Goal: Information Seeking & Learning: Learn about a topic

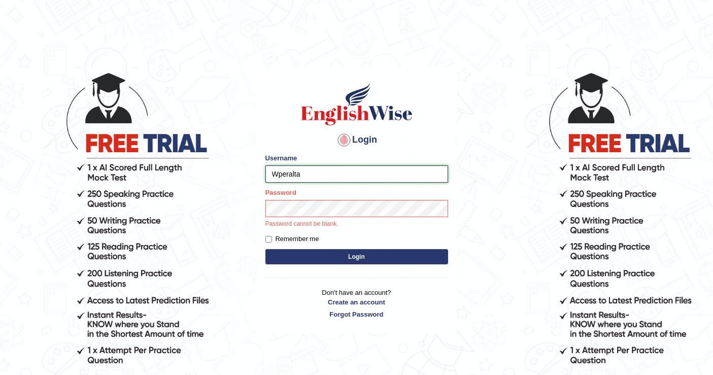
drag, startPoint x: 312, startPoint y: 172, endPoint x: 275, endPoint y: 167, distance: 36.8
click at [275, 167] on input "Wperalta" at bounding box center [356, 173] width 183 height 17
type input "[PERSON_NAME]"
click at [372, 264] on form "Please fix the following errors: Username Wilson Password Password cannot be bl…" at bounding box center [356, 210] width 183 height 114
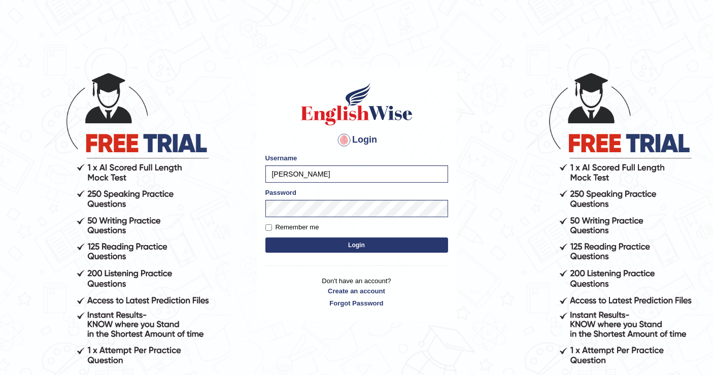
click at [360, 246] on button "Login" at bounding box center [356, 244] width 183 height 15
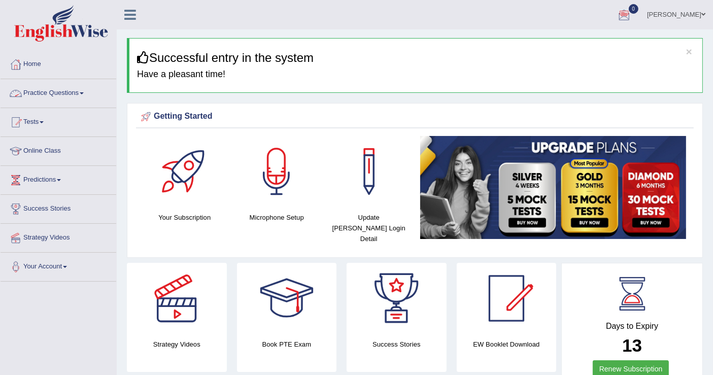
click at [66, 90] on link "Practice Questions" at bounding box center [59, 91] width 116 height 25
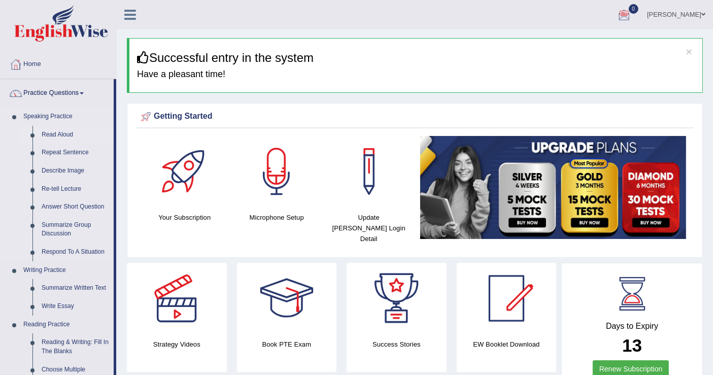
click at [62, 131] on link "Read Aloud" at bounding box center [75, 135] width 77 height 18
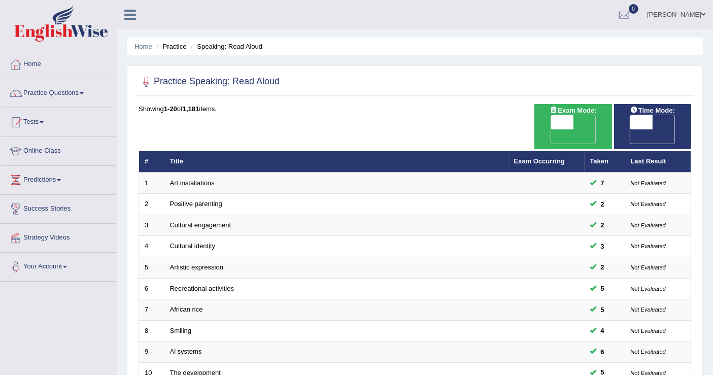
click at [638, 123] on span at bounding box center [641, 122] width 22 height 14
checkbox input "true"
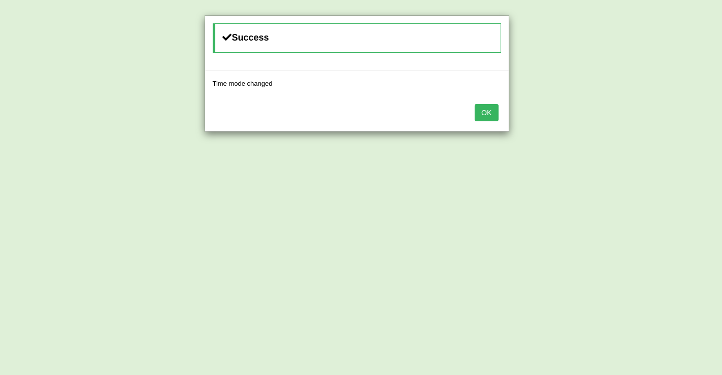
click at [485, 111] on button "OK" at bounding box center [485, 112] width 23 height 17
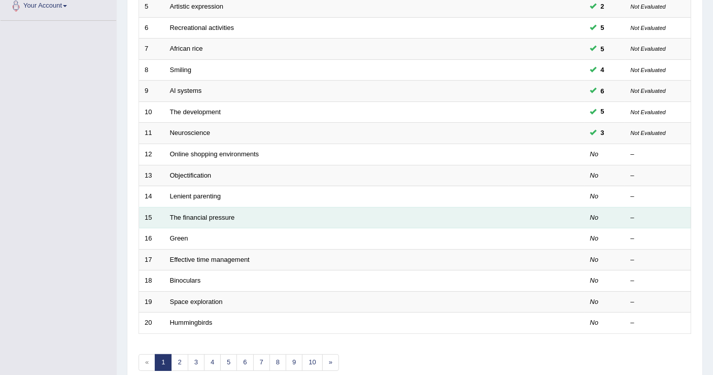
scroll to position [293, 0]
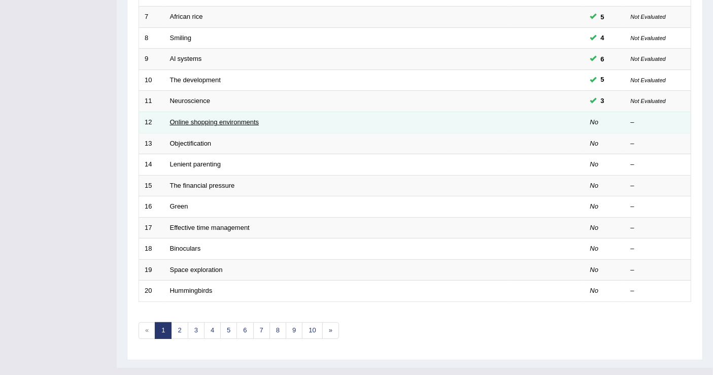
click at [249, 118] on link "Online shopping environments" at bounding box center [214, 122] width 89 height 8
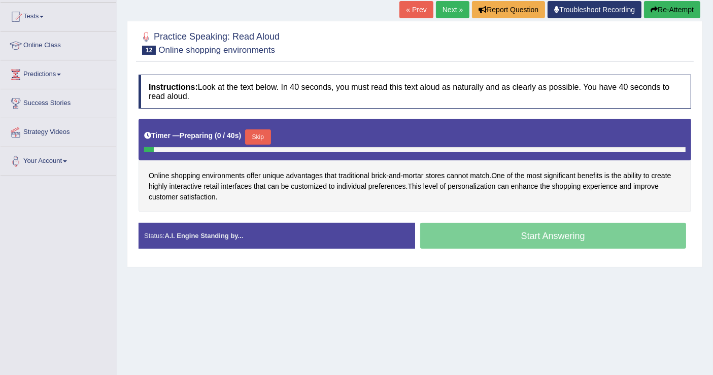
scroll to position [113, 0]
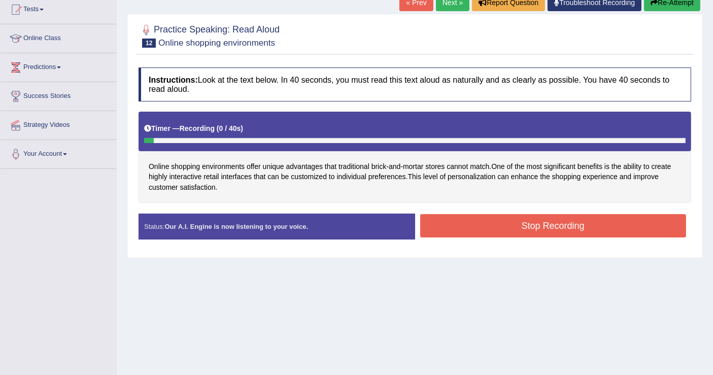
click at [497, 225] on button "Stop Recording" at bounding box center [553, 225] width 266 height 23
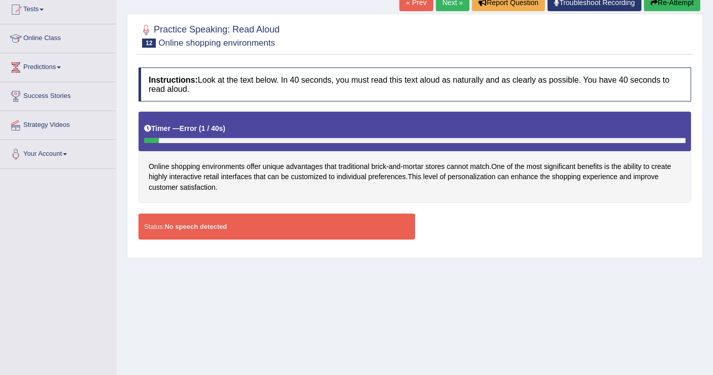
click at [240, 224] on div "Status: No speech detected" at bounding box center [277, 227] width 277 height 26
click at [675, 0] on button "Re-Attempt" at bounding box center [672, 2] width 56 height 17
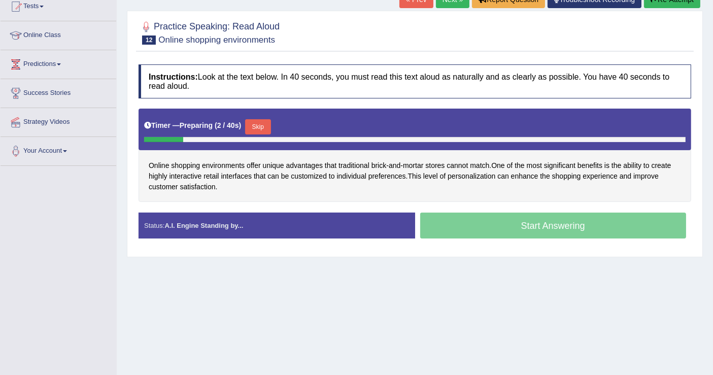
click at [551, 224] on div "Start Answering" at bounding box center [553, 227] width 277 height 28
click at [544, 222] on div "Start Answering" at bounding box center [553, 227] width 277 height 28
click at [519, 230] on div "Start Answering" at bounding box center [553, 227] width 277 height 28
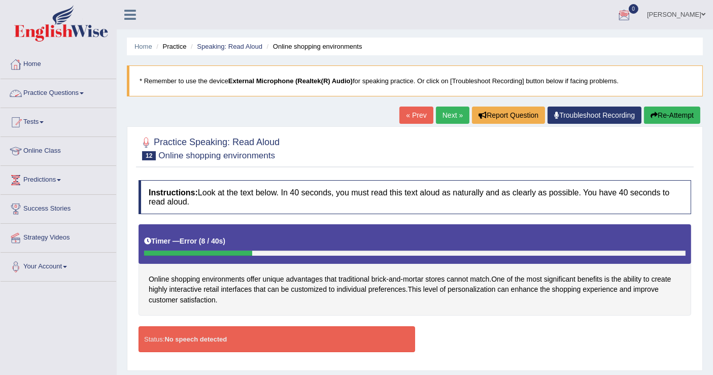
click at [36, 63] on link "Home" at bounding box center [59, 62] width 116 height 25
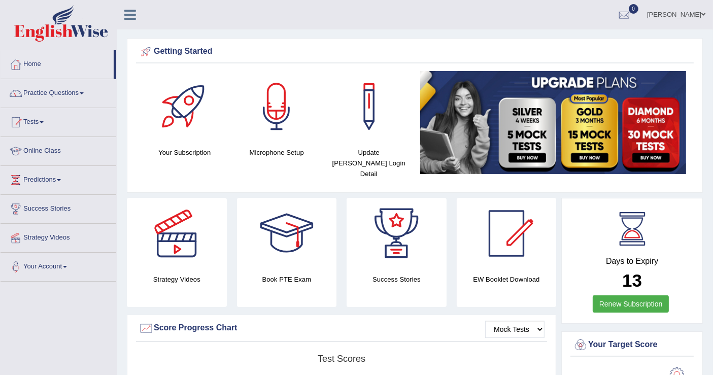
click at [275, 105] on div at bounding box center [276, 106] width 71 height 71
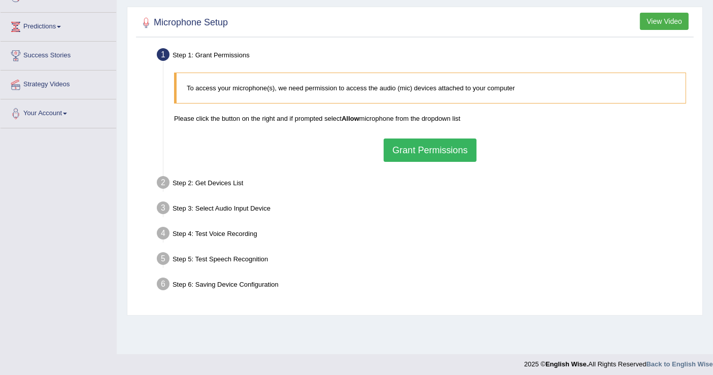
scroll to position [157, 0]
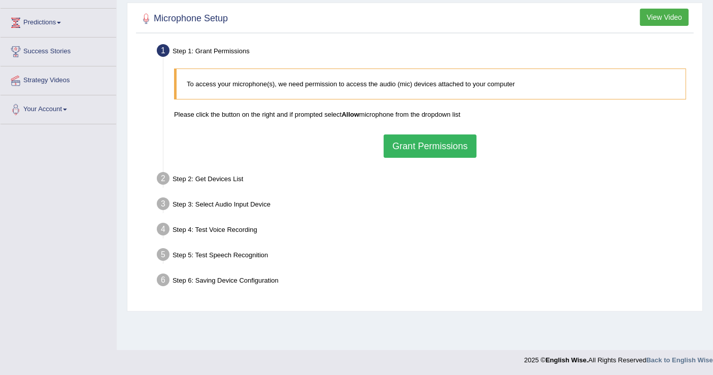
click at [433, 147] on button "Grant Permissions" at bounding box center [430, 145] width 92 height 23
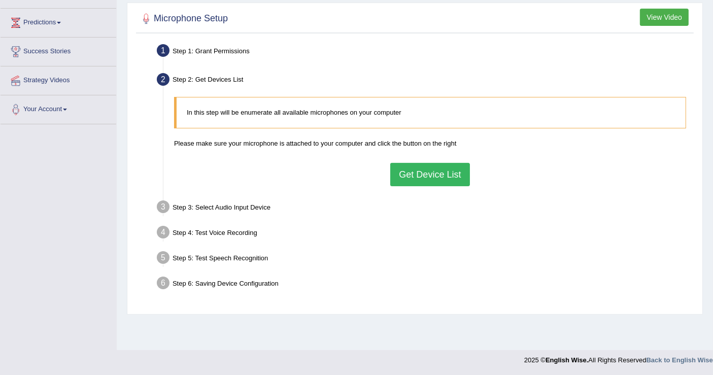
click at [437, 168] on button "Get Device List" at bounding box center [429, 174] width 79 height 23
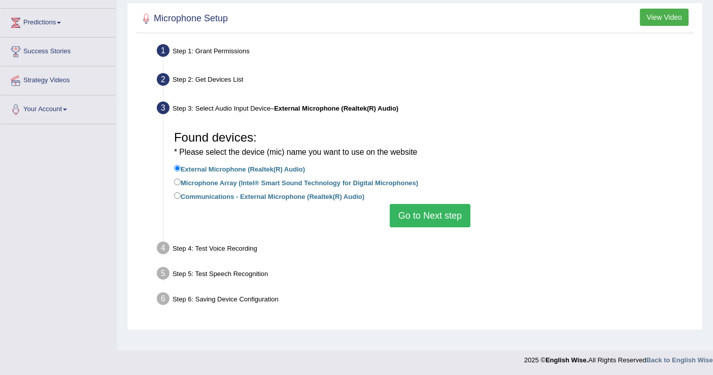
click at [427, 212] on button "Go to Next step" at bounding box center [430, 215] width 81 height 23
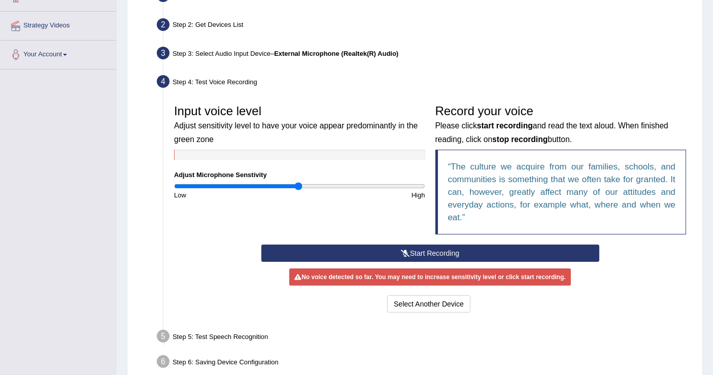
scroll to position [261, 0]
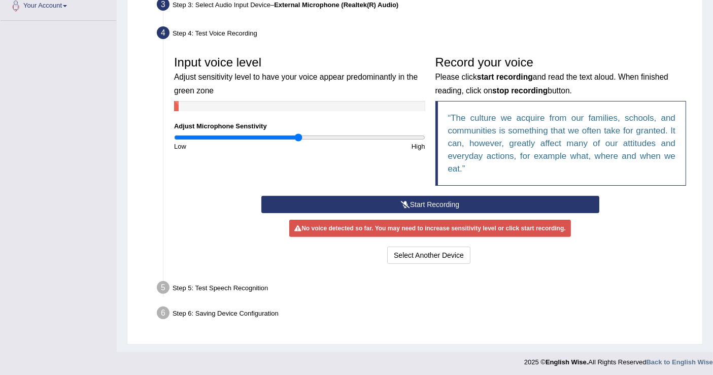
click at [446, 203] on button "Start Recording" at bounding box center [430, 204] width 338 height 17
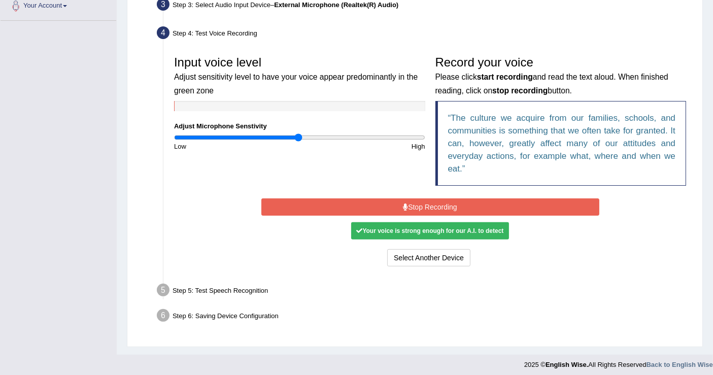
click at [437, 208] on button "Stop Recording" at bounding box center [430, 206] width 338 height 17
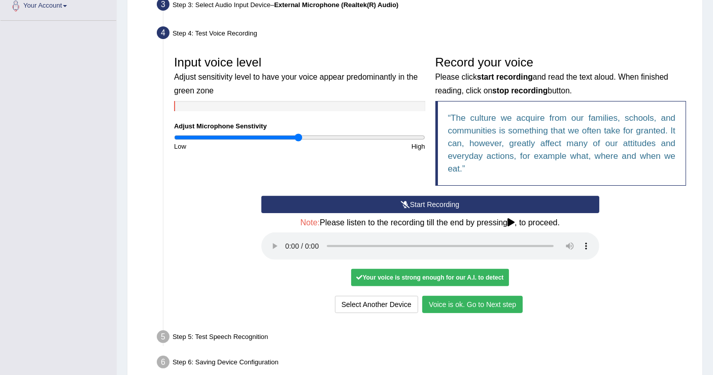
click at [469, 302] on button "Voice is ok. Go to Next step" at bounding box center [472, 304] width 100 height 17
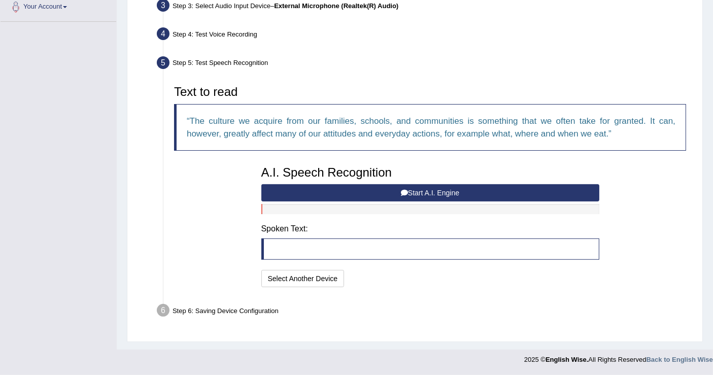
scroll to position [257, 0]
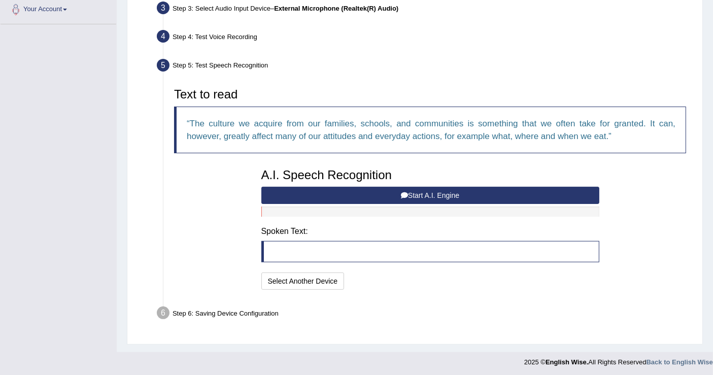
click at [447, 194] on button "Start A.I. Engine" at bounding box center [430, 195] width 338 height 17
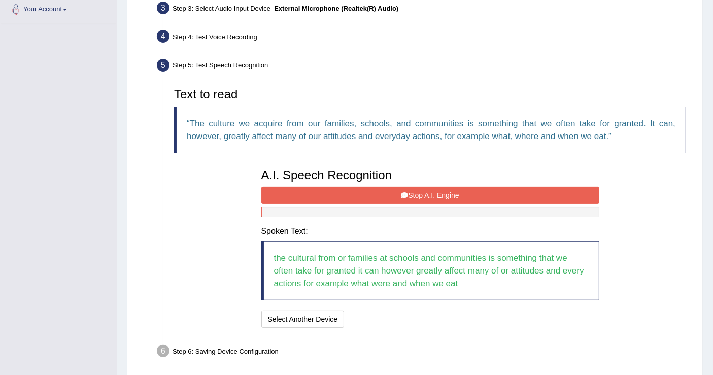
click at [447, 194] on button "Stop A.I. Engine" at bounding box center [430, 195] width 338 height 17
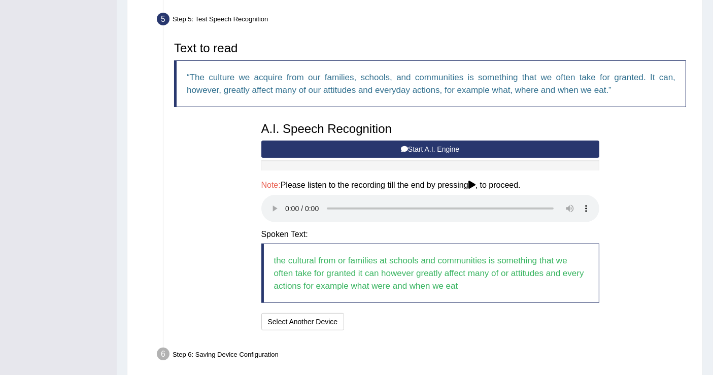
scroll to position [345, 0]
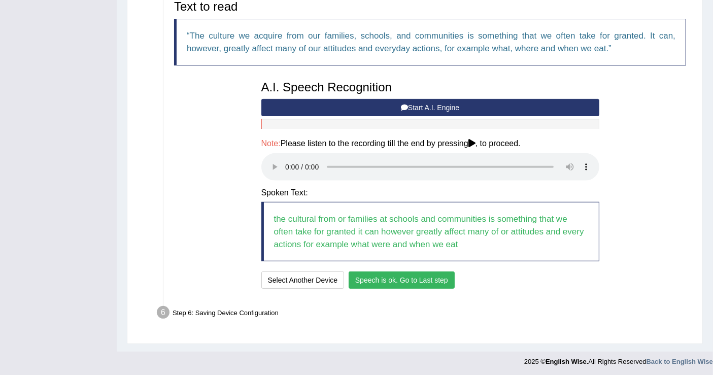
click at [418, 280] on button "Speech is ok. Go to Last step" at bounding box center [402, 279] width 106 height 17
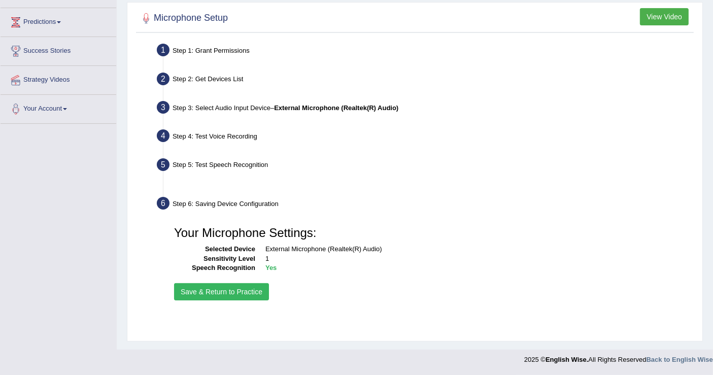
scroll to position [157, 0]
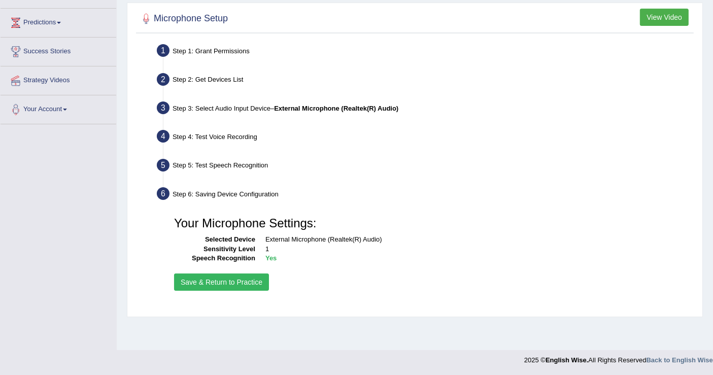
click at [233, 282] on button "Save & Return to Practice" at bounding box center [221, 281] width 95 height 17
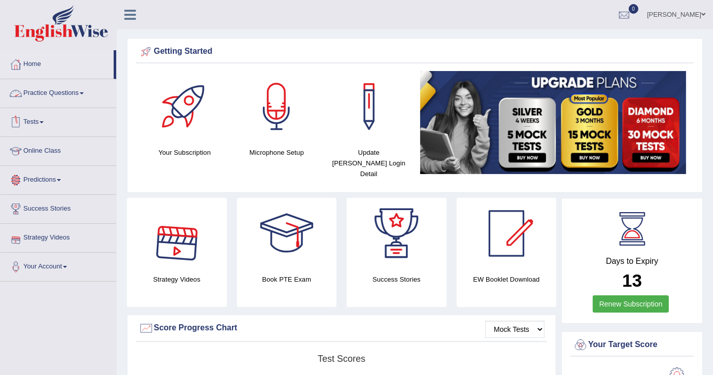
click at [72, 92] on link "Practice Questions" at bounding box center [59, 91] width 116 height 25
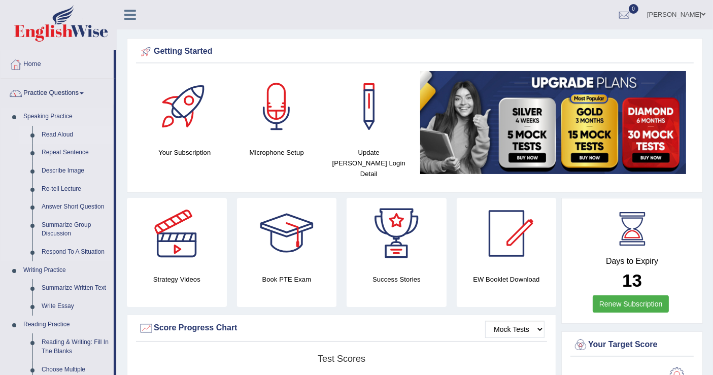
click at [66, 135] on link "Read Aloud" at bounding box center [75, 135] width 77 height 18
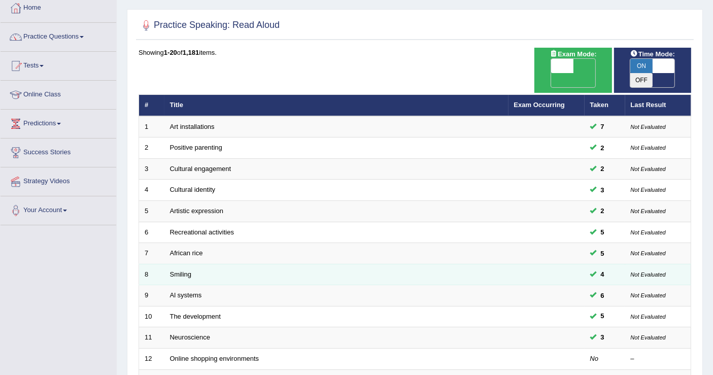
scroll to position [293, 0]
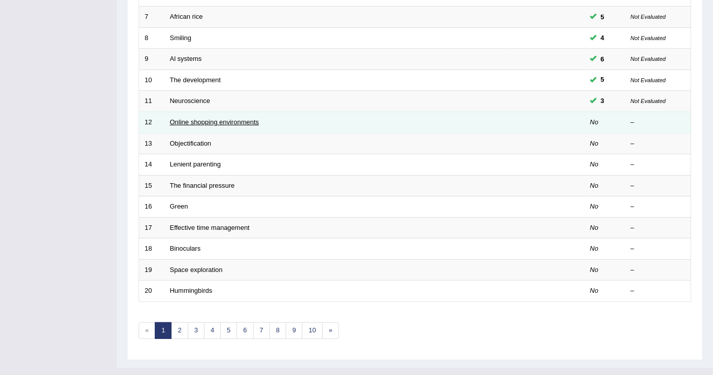
click at [222, 118] on link "Online shopping environments" at bounding box center [214, 122] width 89 height 8
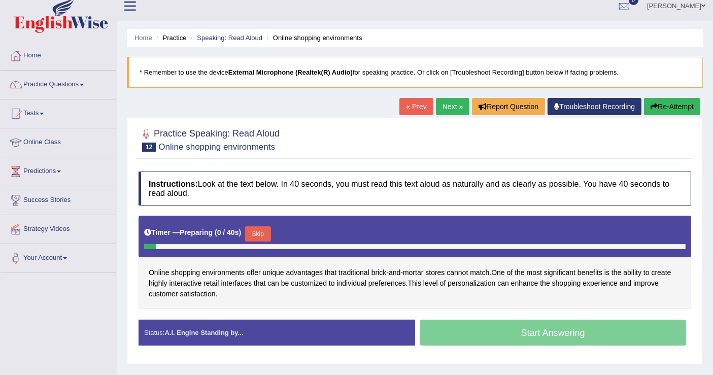
scroll to position [157, 0]
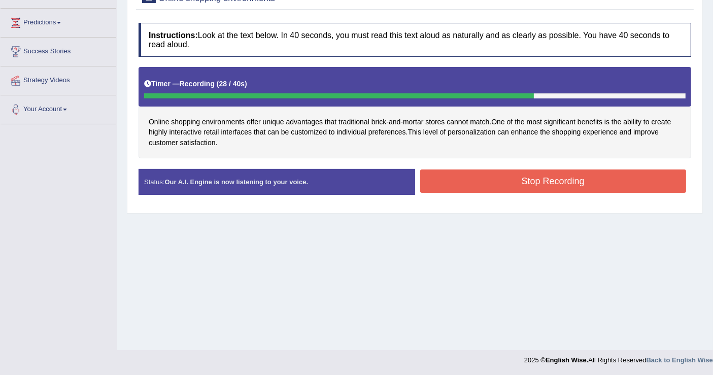
click at [548, 182] on button "Stop Recording" at bounding box center [553, 180] width 266 height 23
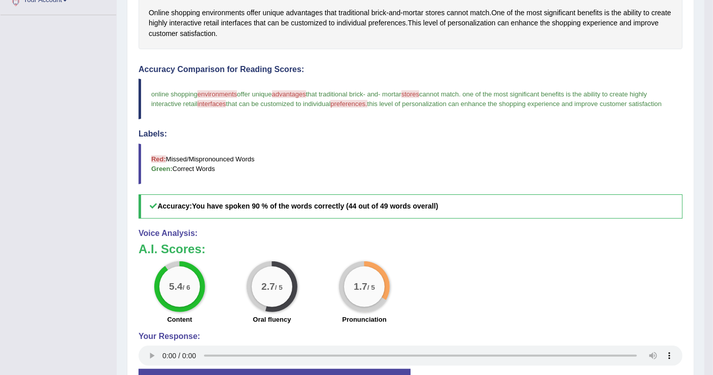
scroll to position [270, 0]
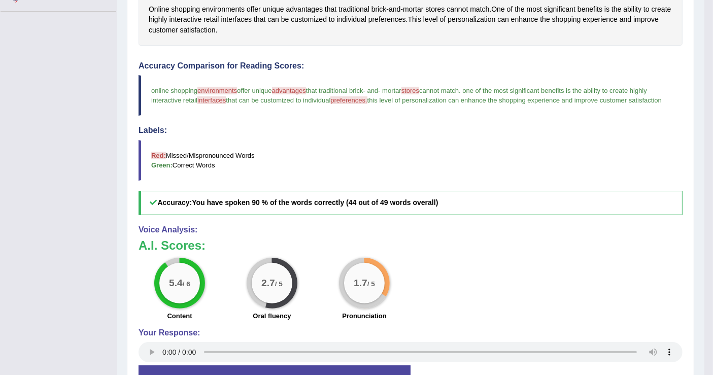
click at [220, 89] on span "environments" at bounding box center [217, 91] width 40 height 8
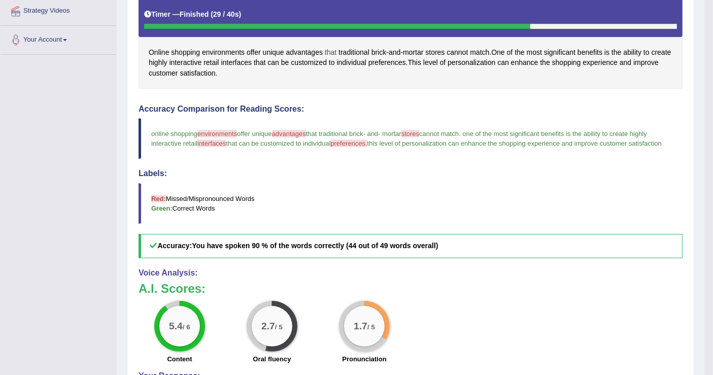
scroll to position [157, 0]
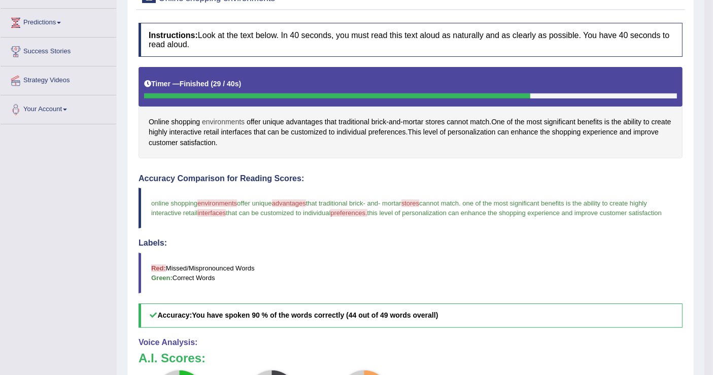
click at [223, 119] on span "environments" at bounding box center [223, 122] width 43 height 11
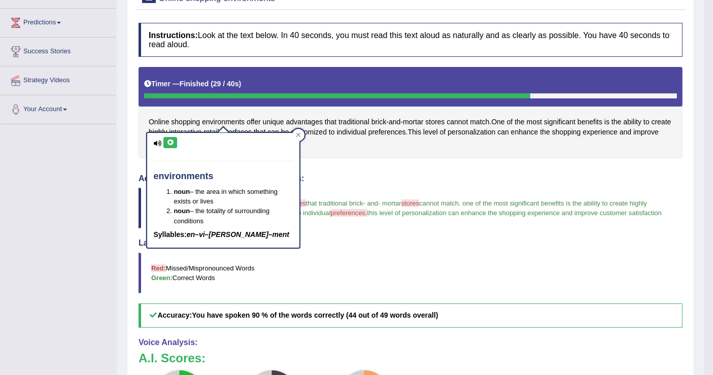
click at [170, 144] on icon at bounding box center [170, 143] width 8 height 6
click at [168, 142] on icon at bounding box center [170, 143] width 8 height 6
click at [297, 133] on icon at bounding box center [298, 135] width 5 height 5
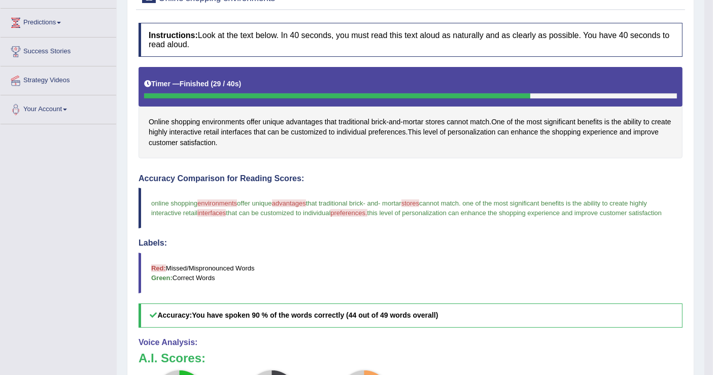
click at [293, 200] on span "advantages" at bounding box center [289, 203] width 34 height 8
click at [307, 118] on span "advantages" at bounding box center [304, 122] width 37 height 11
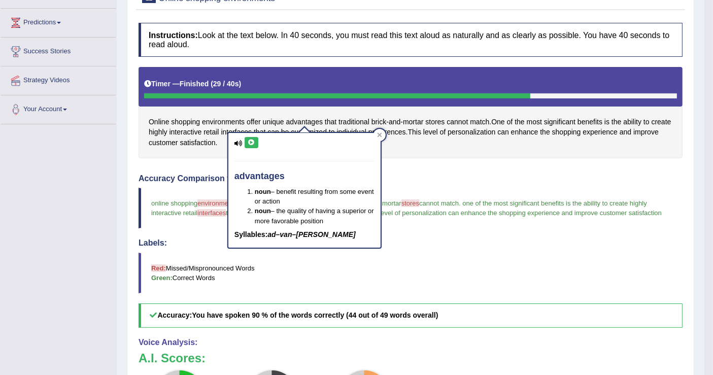
click at [250, 143] on icon at bounding box center [252, 143] width 8 height 6
click at [254, 141] on icon at bounding box center [252, 143] width 8 height 6
click at [380, 132] on icon at bounding box center [379, 134] width 5 height 5
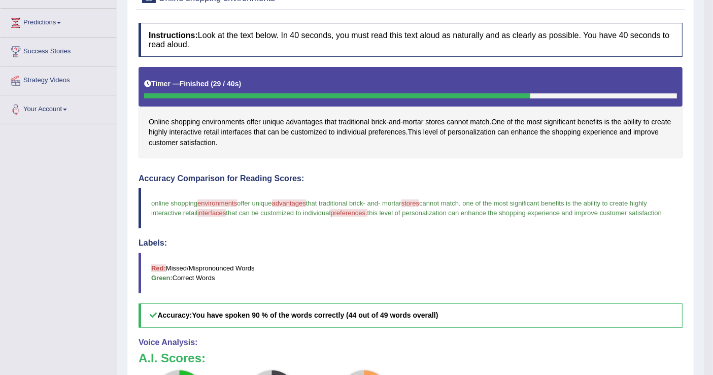
click at [419, 200] on span "stores" at bounding box center [410, 203] width 18 height 8
click at [437, 118] on span "stores" at bounding box center [434, 122] width 19 height 11
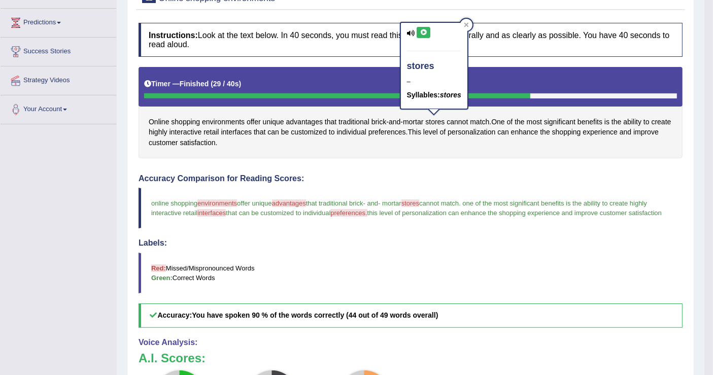
click at [422, 33] on icon at bounding box center [424, 32] width 8 height 6
click at [386, 128] on span "preferences" at bounding box center [387, 132] width 38 height 11
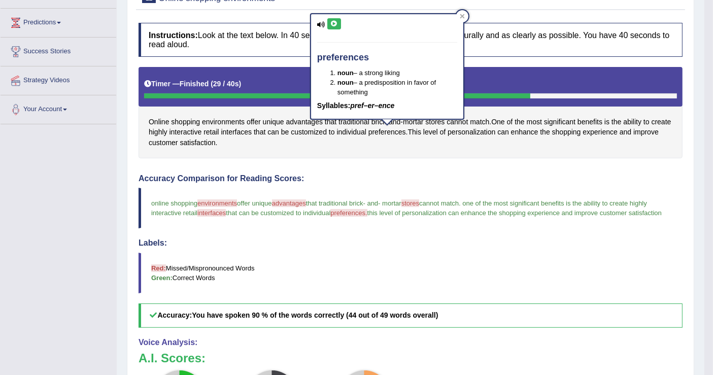
click at [333, 21] on icon at bounding box center [334, 24] width 8 height 6
click at [460, 14] on icon at bounding box center [462, 16] width 5 height 5
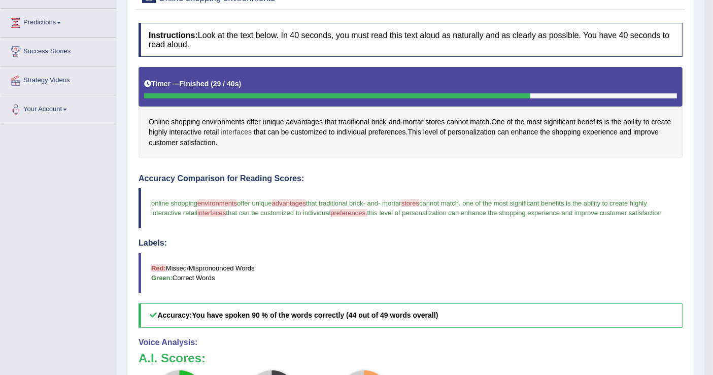
click at [233, 131] on span "interfaces" at bounding box center [236, 132] width 31 height 11
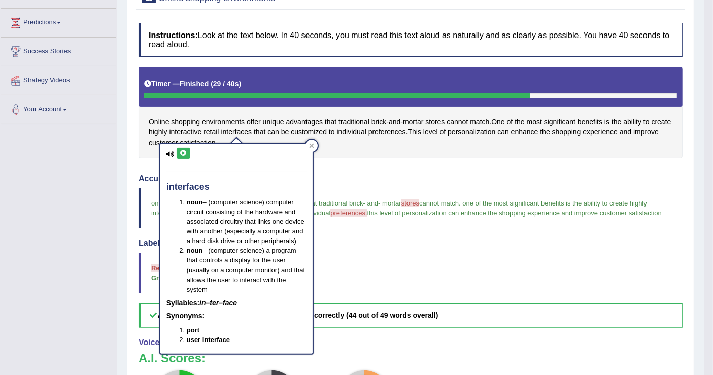
click at [187, 151] on button at bounding box center [184, 153] width 14 height 11
click at [184, 151] on icon at bounding box center [184, 153] width 8 height 6
click at [497, 264] on blockquote "Red: Missed/Mispronounced Words Green: Correct Words" at bounding box center [411, 273] width 544 height 41
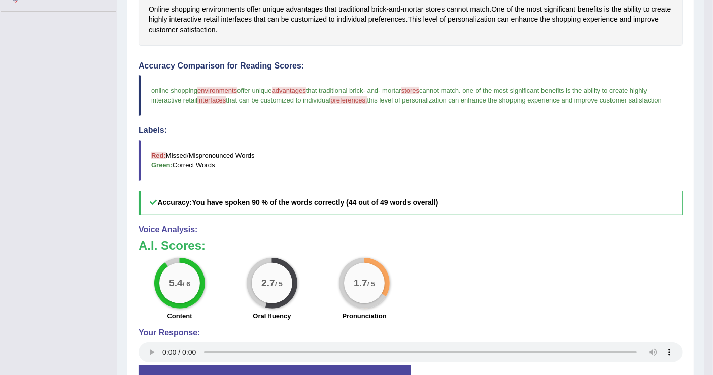
scroll to position [45, 0]
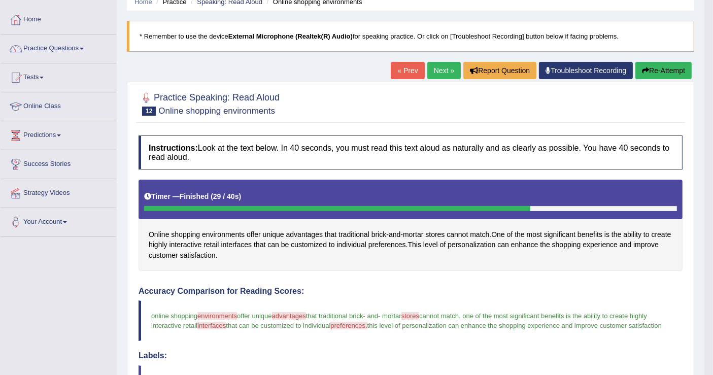
click at [658, 65] on button "Re-Attempt" at bounding box center [663, 70] width 56 height 17
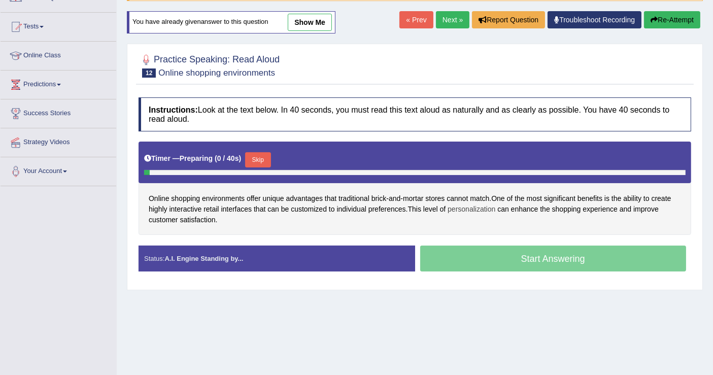
scroll to position [157, 0]
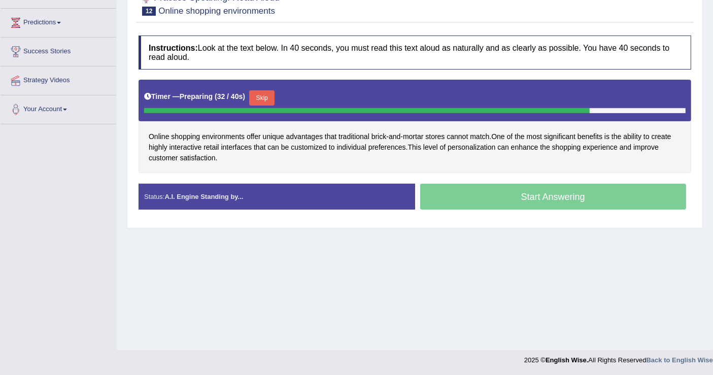
click at [487, 189] on div "Start Answering" at bounding box center [553, 198] width 277 height 28
drag, startPoint x: 504, startPoint y: 190, endPoint x: 470, endPoint y: 228, distance: 50.7
click at [475, 224] on div "Practice Speaking: Read Aloud 12 Online shopping environments Instructions: Loo…" at bounding box center [415, 105] width 576 height 247
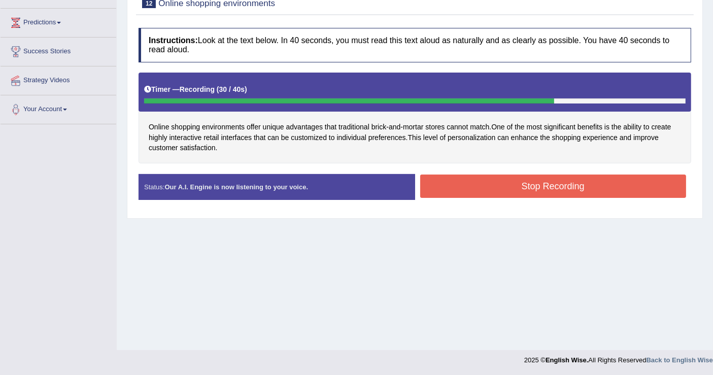
click at [507, 187] on button "Stop Recording" at bounding box center [553, 186] width 266 height 23
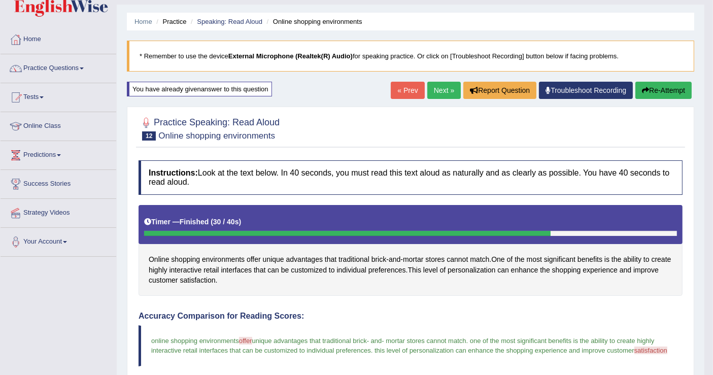
scroll to position [0, 0]
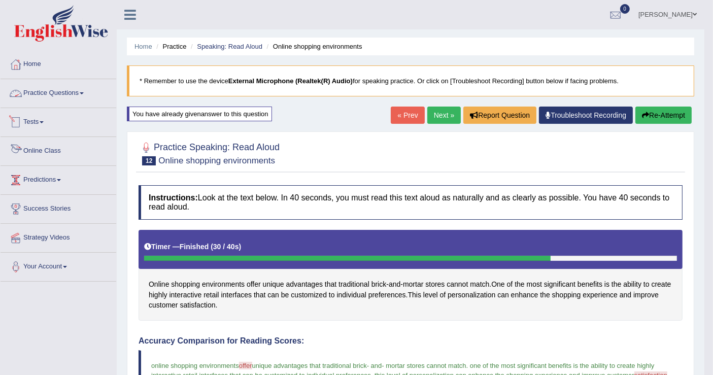
click at [75, 92] on link "Practice Questions" at bounding box center [59, 91] width 116 height 25
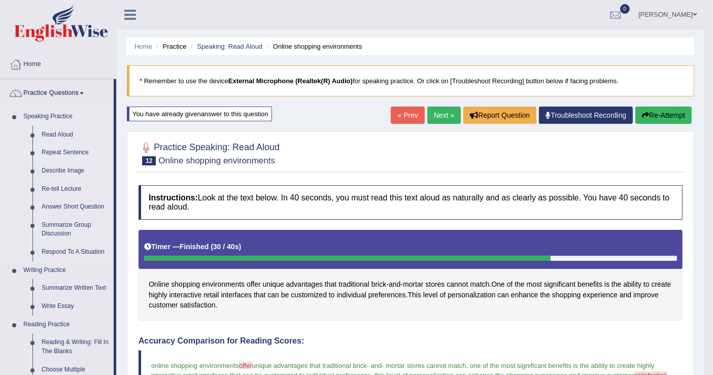
click at [66, 153] on link "Repeat Sentence" at bounding box center [75, 153] width 77 height 18
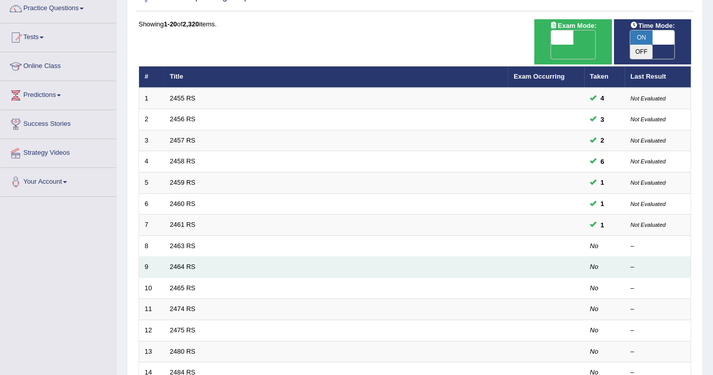
scroll to position [169, 0]
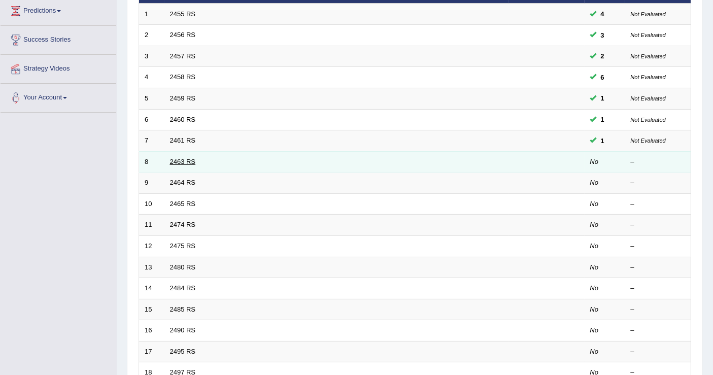
click at [173, 158] on link "2463 RS" at bounding box center [183, 162] width 26 height 8
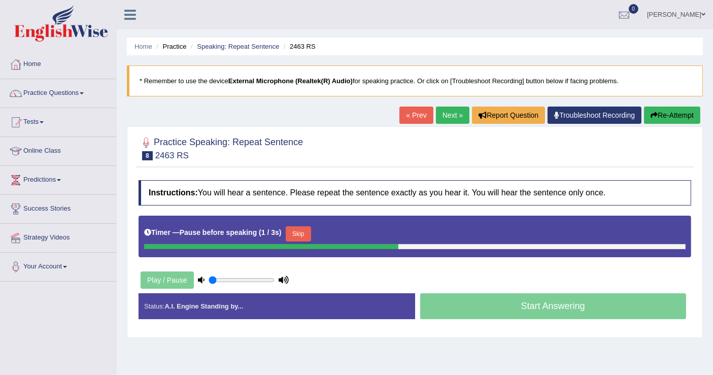
click at [513, 303] on div "Start Answering" at bounding box center [553, 307] width 277 height 28
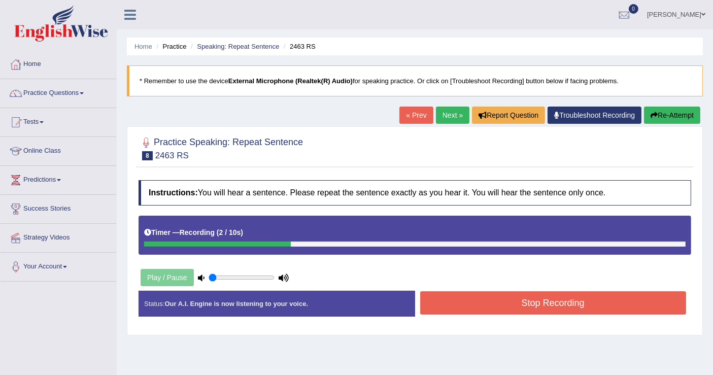
click at [171, 277] on div "Play / Pause" at bounding box center [215, 277] width 152 height 25
click at [549, 301] on button "Stop Recording" at bounding box center [553, 302] width 266 height 23
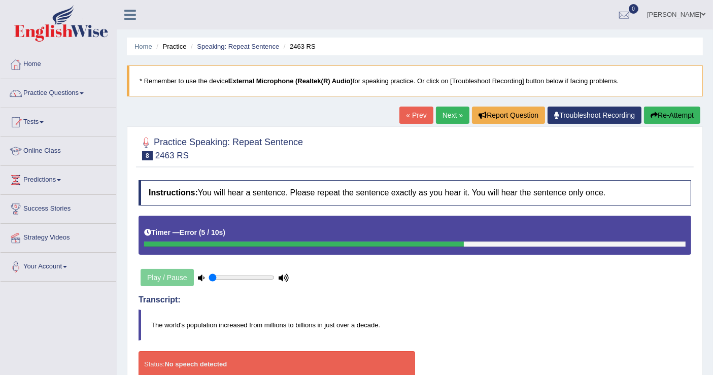
click at [660, 114] on button "Re-Attempt" at bounding box center [672, 115] width 56 height 17
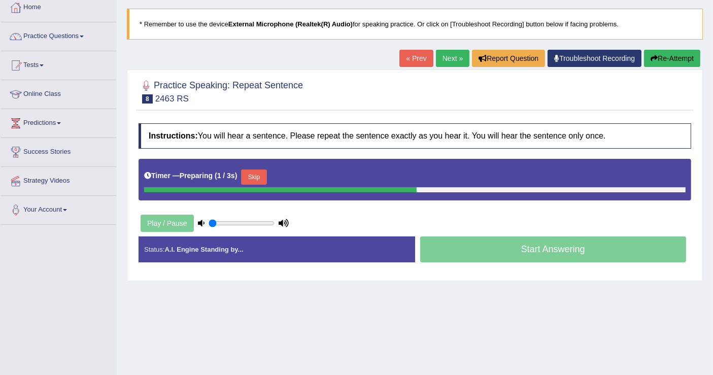
scroll to position [157, 0]
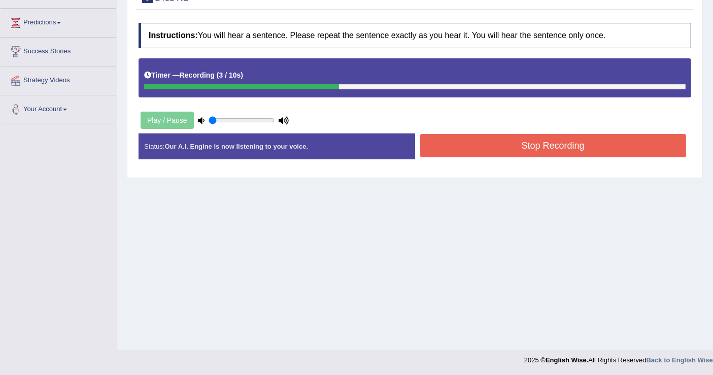
click at [536, 146] on button "Stop Recording" at bounding box center [553, 145] width 266 height 23
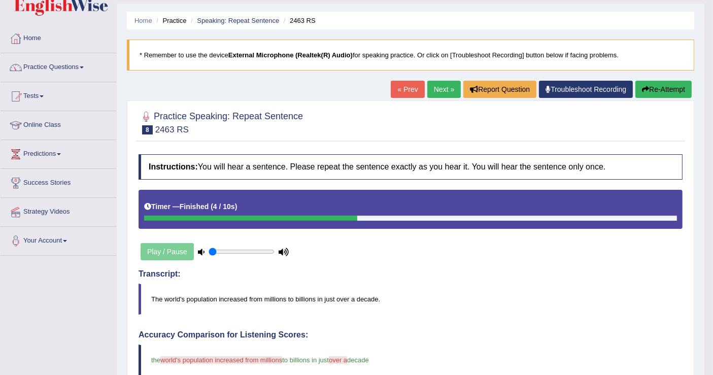
scroll to position [0, 0]
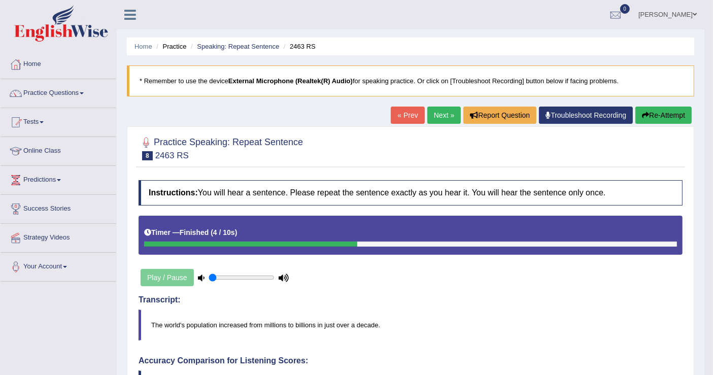
click at [657, 115] on button "Re-Attempt" at bounding box center [663, 115] width 56 height 17
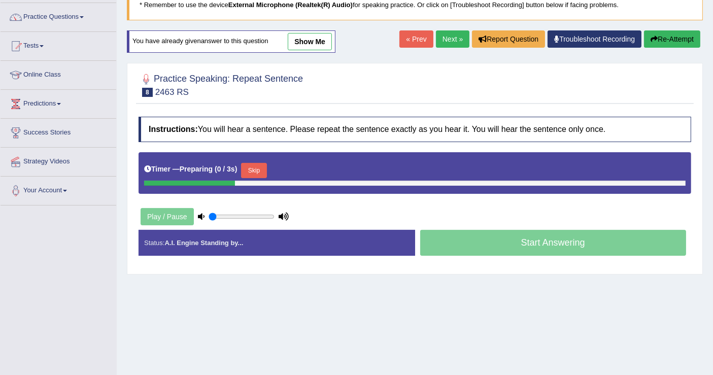
scroll to position [157, 0]
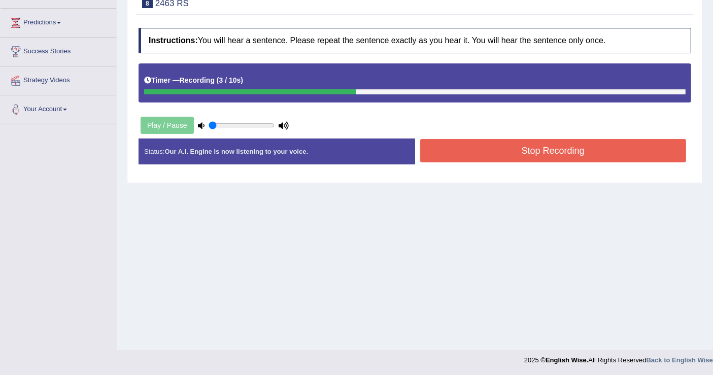
click at [520, 148] on button "Stop Recording" at bounding box center [553, 150] width 266 height 23
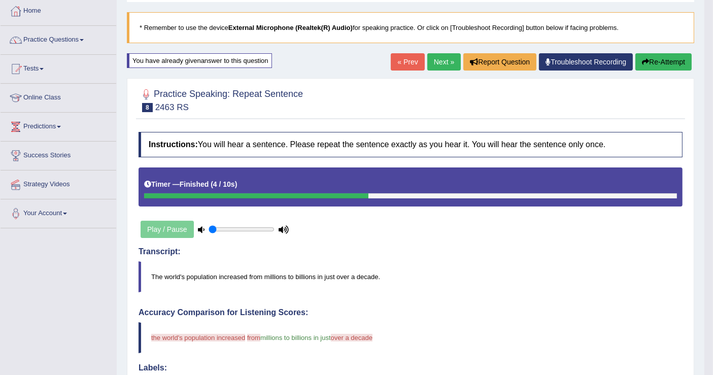
scroll to position [0, 0]
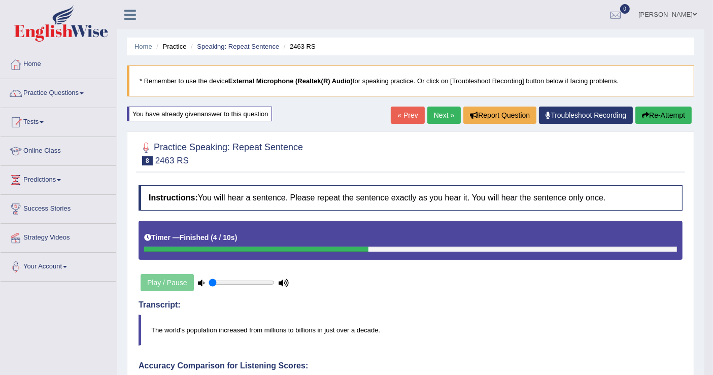
click at [643, 114] on icon "button" at bounding box center [645, 115] width 7 height 7
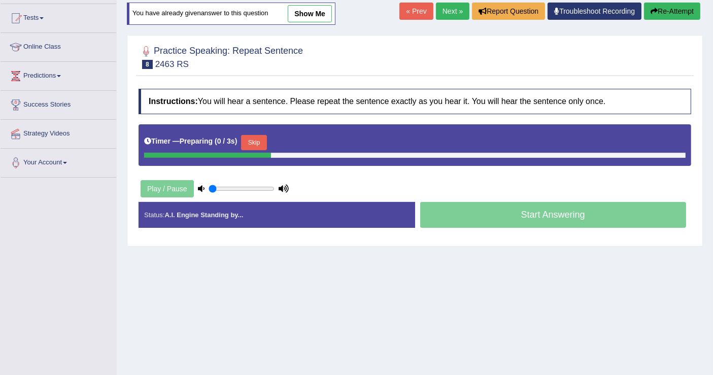
scroll to position [157, 0]
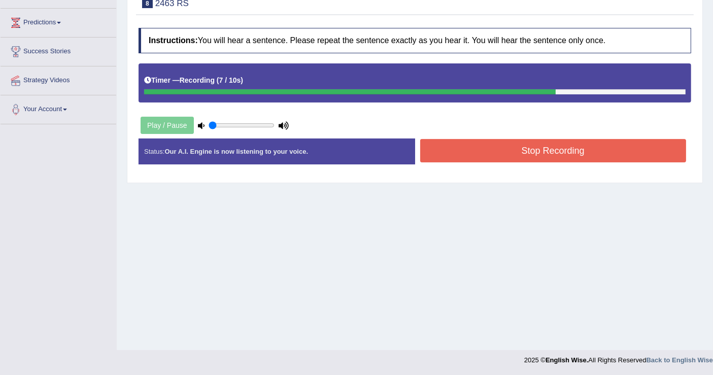
click at [513, 149] on button "Stop Recording" at bounding box center [553, 150] width 266 height 23
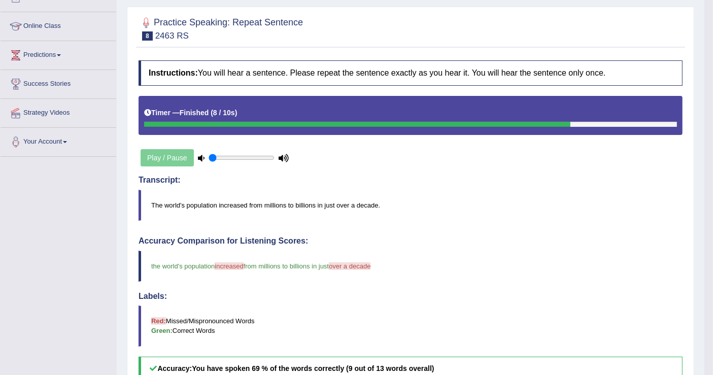
scroll to position [45, 0]
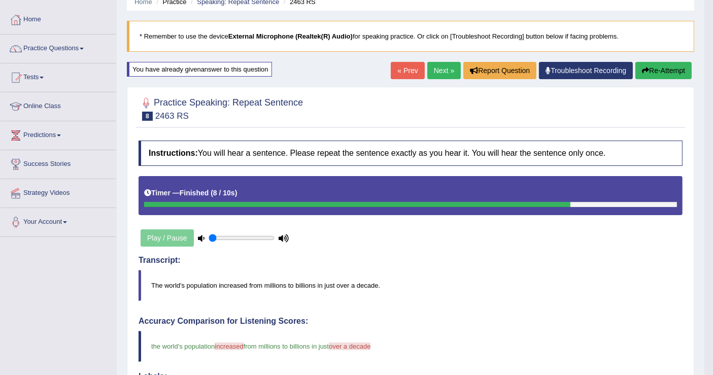
click at [662, 71] on button "Re-Attempt" at bounding box center [663, 70] width 56 height 17
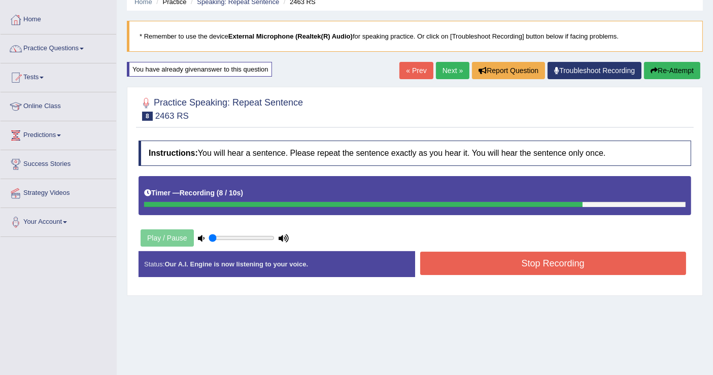
click at [544, 261] on button "Stop Recording" at bounding box center [553, 263] width 266 height 23
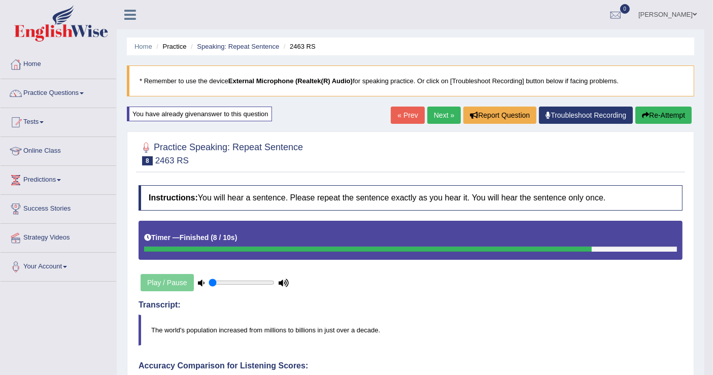
click at [662, 116] on button "Re-Attempt" at bounding box center [663, 115] width 56 height 17
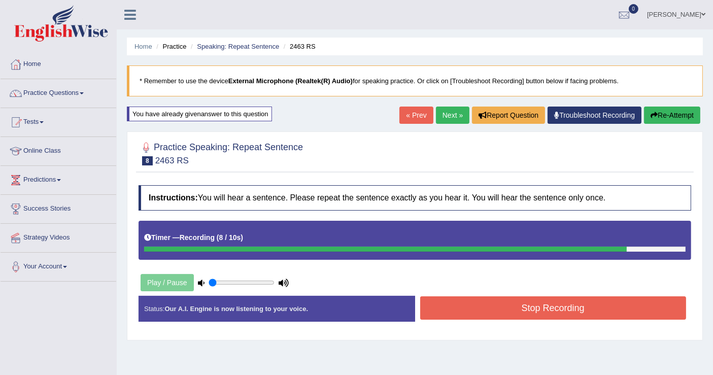
click at [532, 308] on button "Stop Recording" at bounding box center [553, 307] width 266 height 23
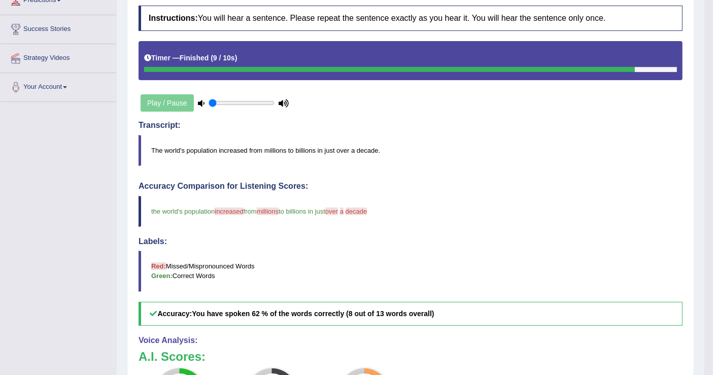
scroll to position [74, 0]
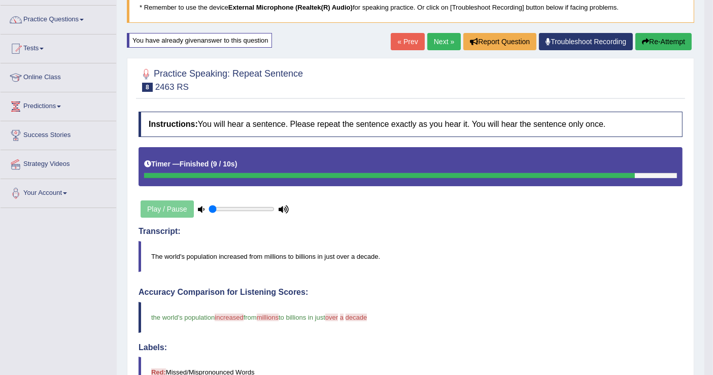
click at [669, 42] on button "Re-Attempt" at bounding box center [663, 41] width 56 height 17
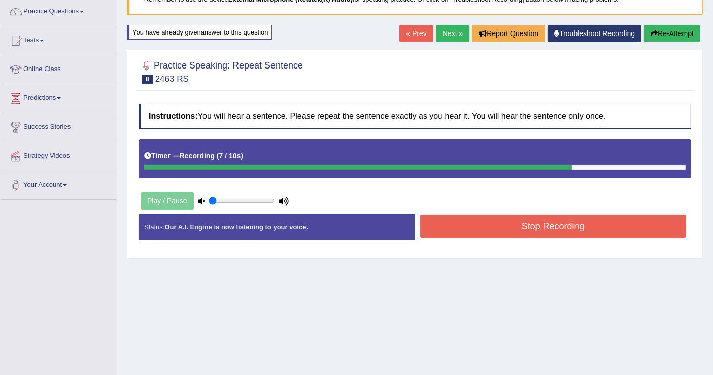
click at [545, 224] on button "Stop Recording" at bounding box center [553, 226] width 266 height 23
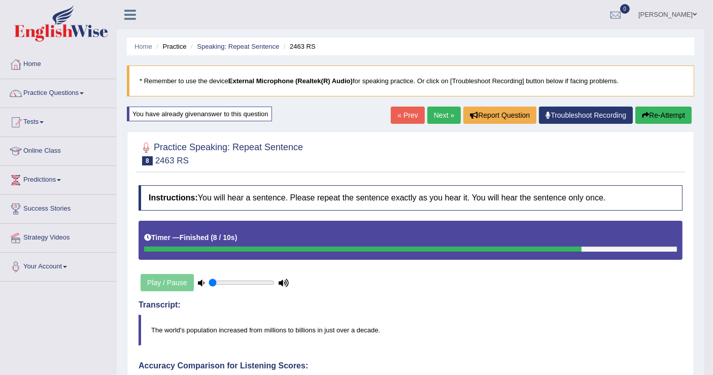
click at [655, 112] on button "Re-Attempt" at bounding box center [663, 115] width 56 height 17
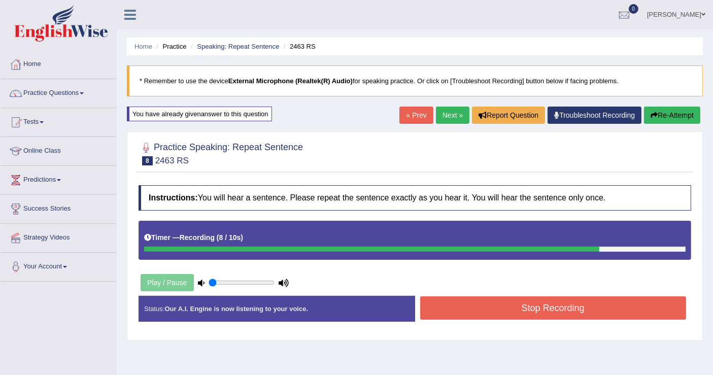
click at [526, 310] on button "Stop Recording" at bounding box center [553, 307] width 266 height 23
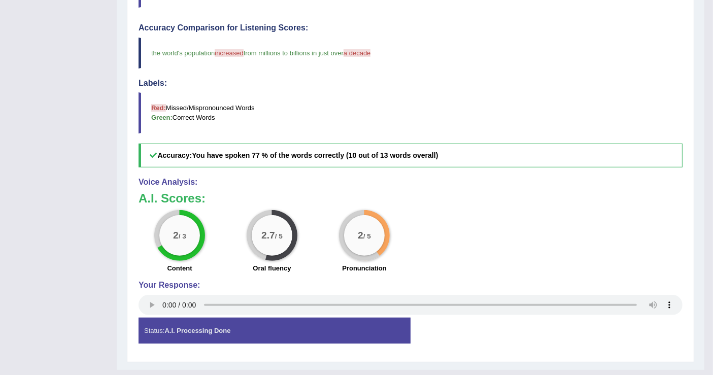
scroll to position [113, 0]
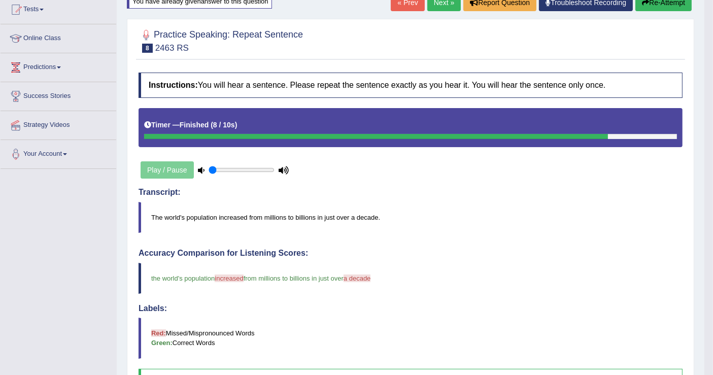
click at [674, 8] on button "Re-Attempt" at bounding box center [663, 2] width 56 height 17
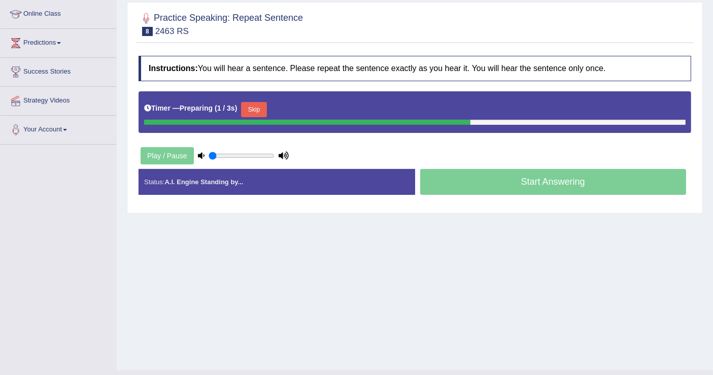
scroll to position [157, 0]
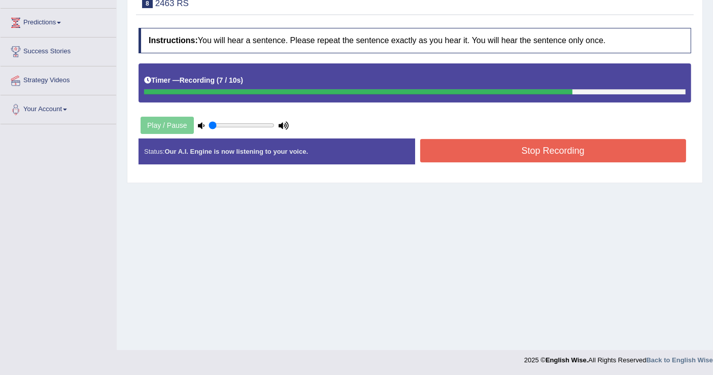
click at [590, 145] on button "Stop Recording" at bounding box center [553, 150] width 266 height 23
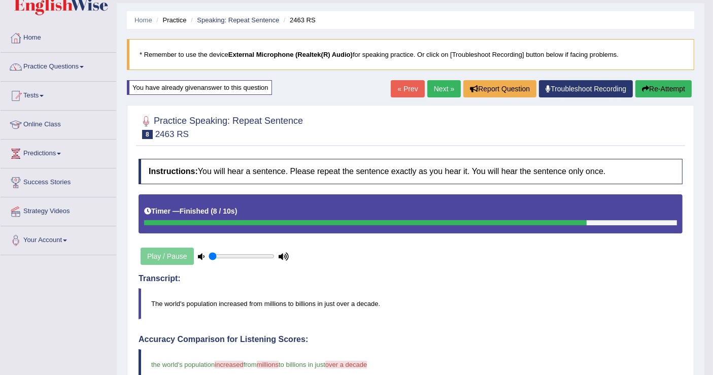
scroll to position [0, 0]
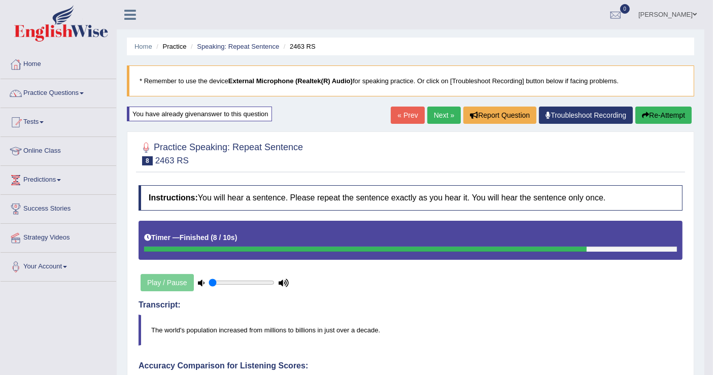
click at [661, 114] on button "Re-Attempt" at bounding box center [663, 115] width 56 height 17
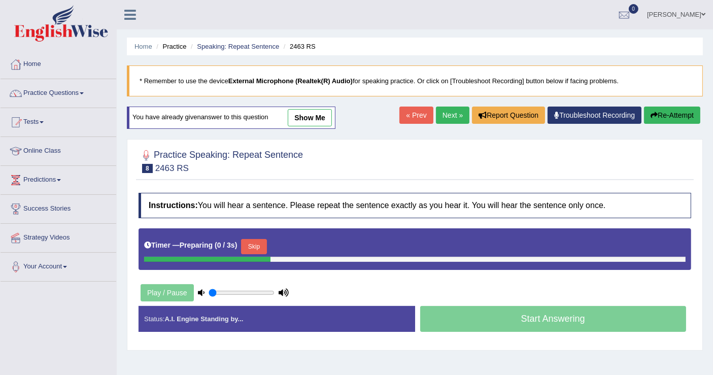
scroll to position [157, 0]
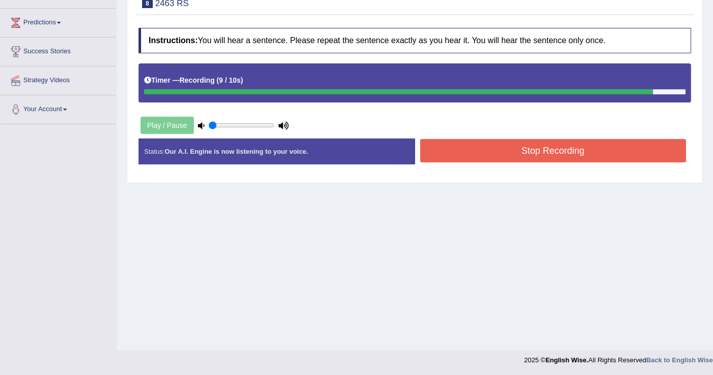
click at [553, 151] on button "Stop Recording" at bounding box center [553, 150] width 266 height 23
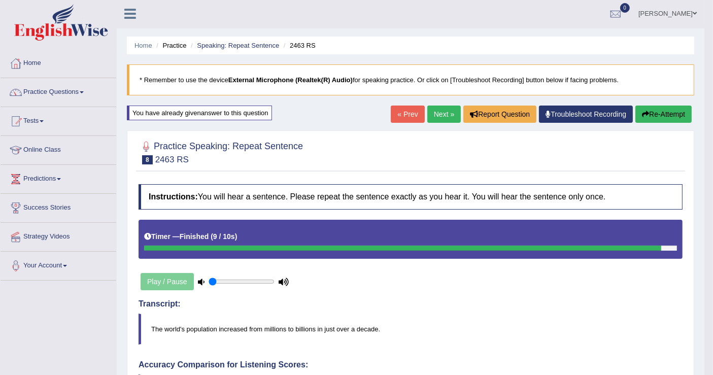
scroll to position [0, 0]
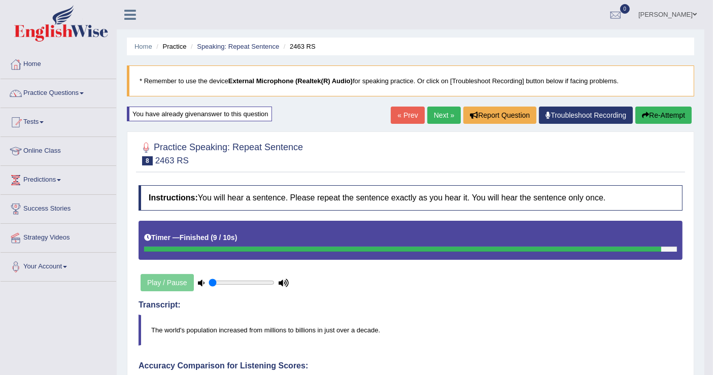
click at [653, 118] on button "Re-Attempt" at bounding box center [663, 115] width 56 height 17
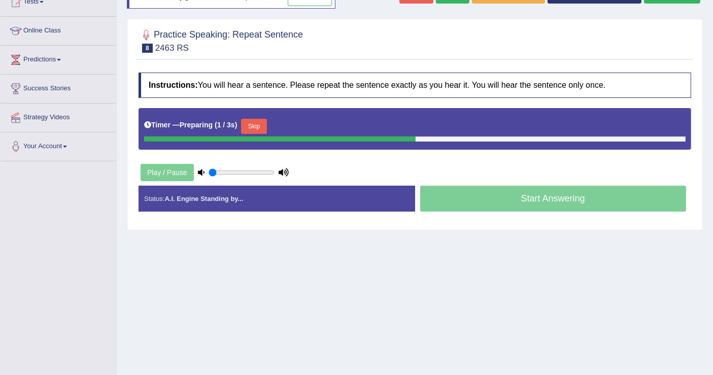
scroll to position [157, 0]
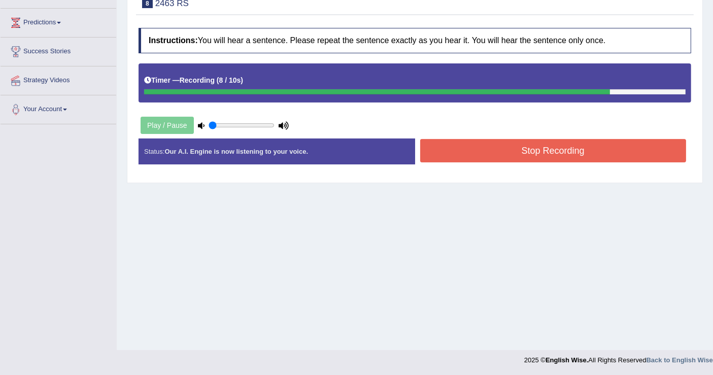
click at [540, 153] on button "Stop Recording" at bounding box center [553, 150] width 266 height 23
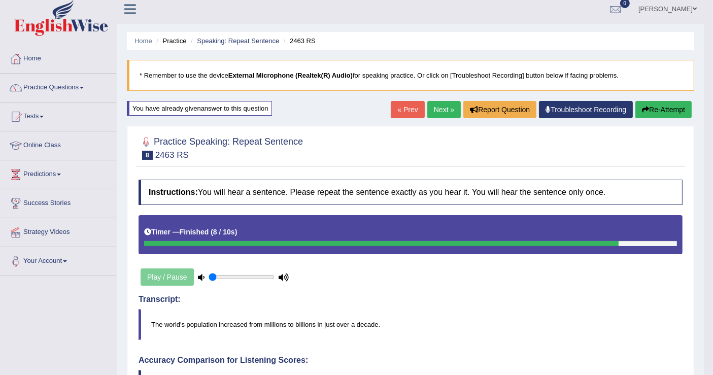
scroll to position [0, 0]
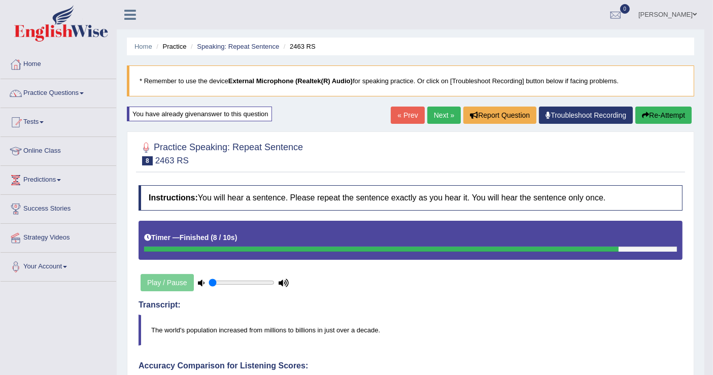
click at [446, 117] on link "Next »" at bounding box center [443, 115] width 33 height 17
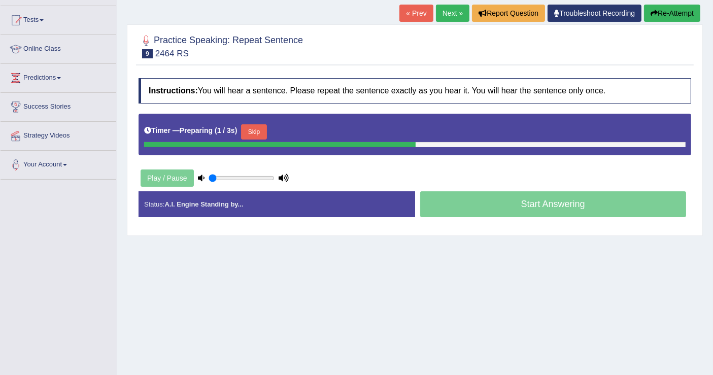
scroll to position [157, 0]
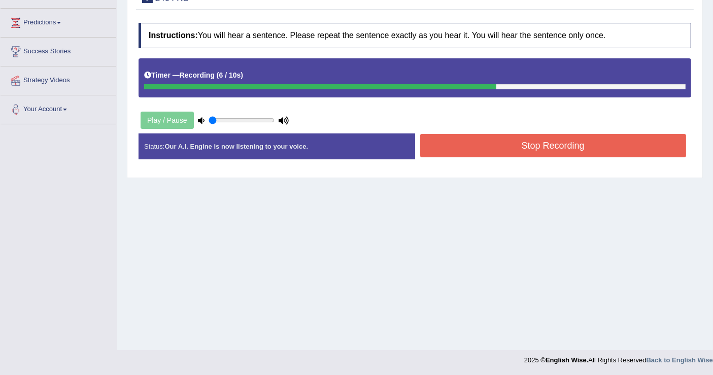
click at [540, 146] on button "Stop Recording" at bounding box center [553, 145] width 266 height 23
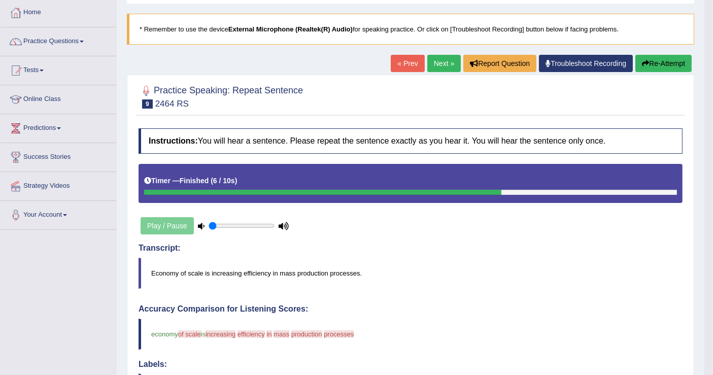
scroll to position [0, 0]
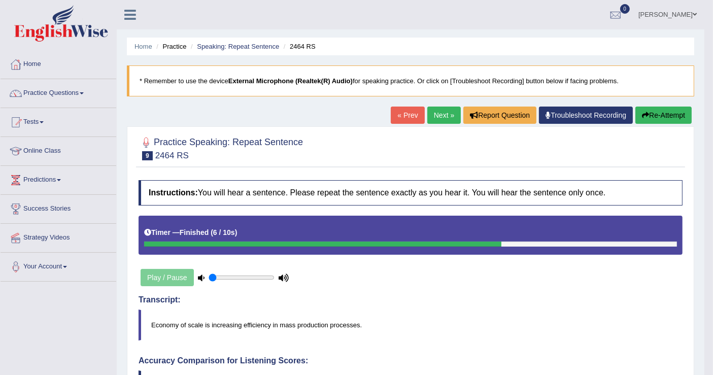
click at [661, 107] on div "Home Practice Speaking: Repeat Sentence 2464 RS * Remember to use the device Ex…" at bounding box center [411, 351] width 588 height 703
click at [657, 117] on button "Re-Attempt" at bounding box center [663, 115] width 56 height 17
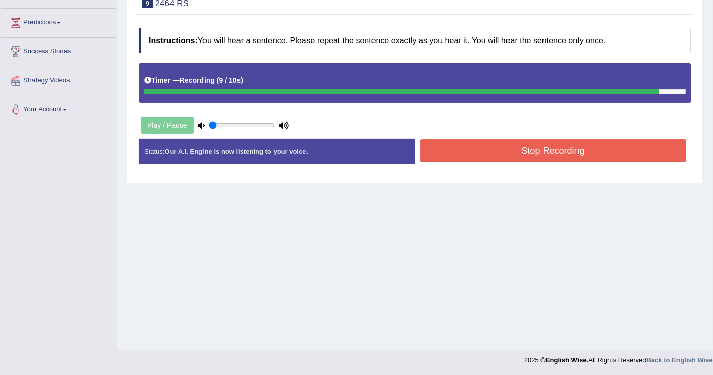
click at [557, 147] on button "Stop Recording" at bounding box center [553, 150] width 266 height 23
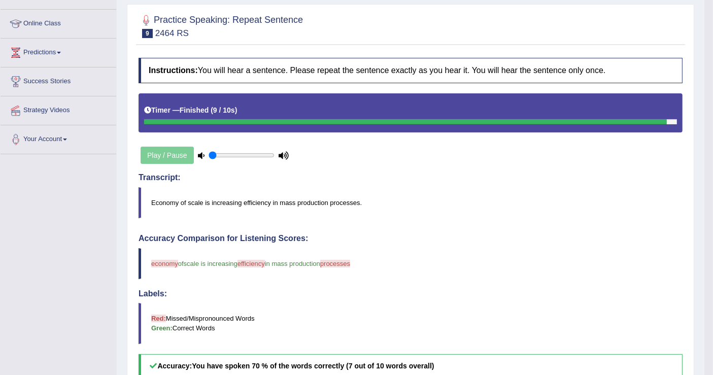
scroll to position [45, 0]
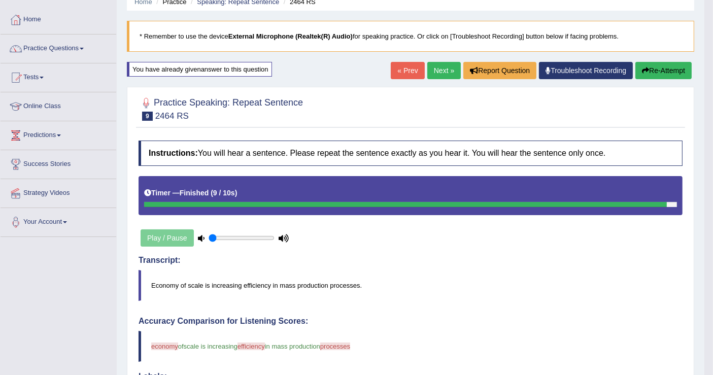
click at [661, 67] on button "Re-Attempt" at bounding box center [663, 70] width 56 height 17
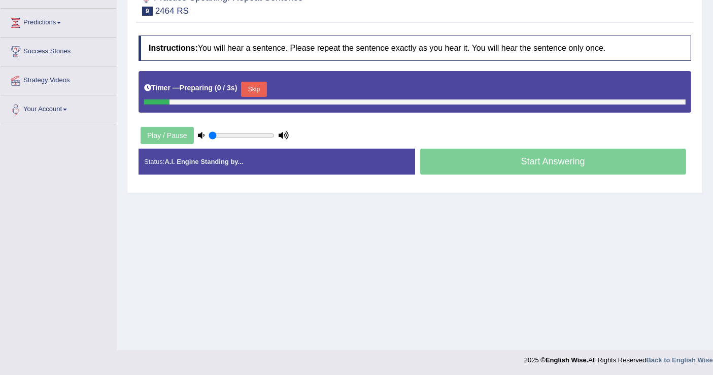
scroll to position [157, 0]
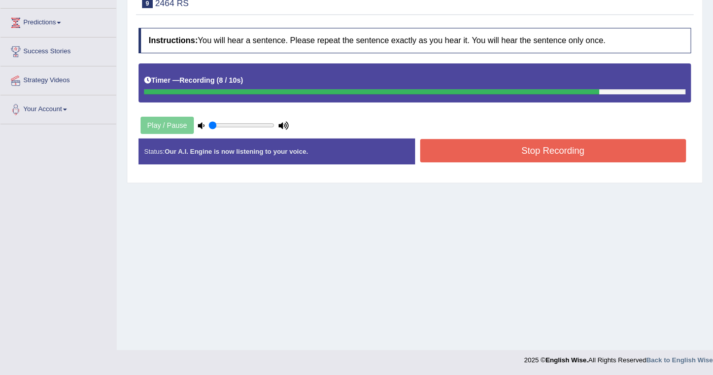
click at [570, 154] on button "Stop Recording" at bounding box center [553, 150] width 266 height 23
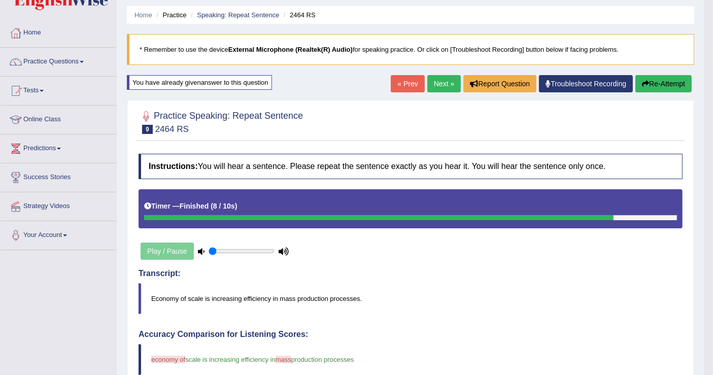
scroll to position [0, 0]
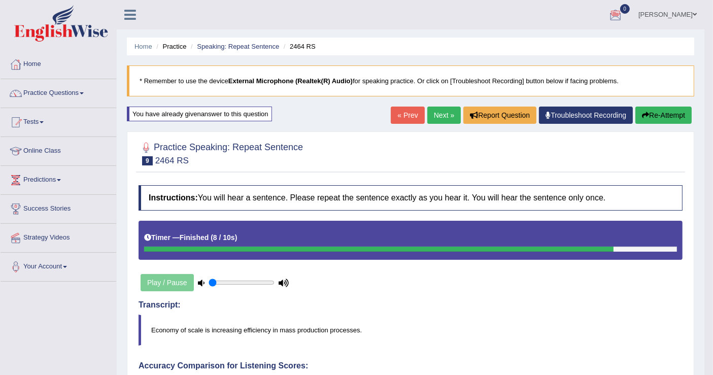
click at [657, 112] on button "Re-Attempt" at bounding box center [663, 115] width 56 height 17
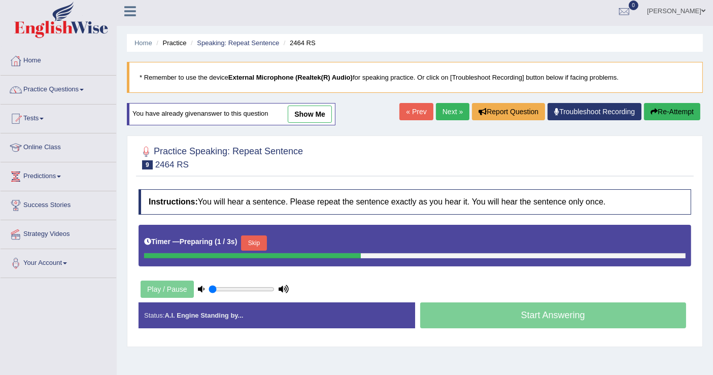
scroll to position [157, 0]
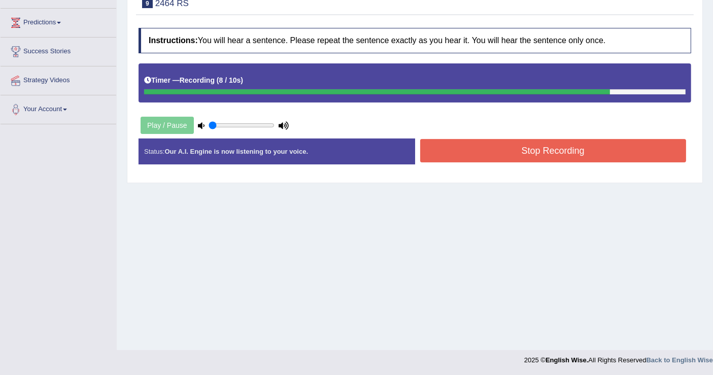
click at [564, 156] on button "Stop Recording" at bounding box center [553, 150] width 266 height 23
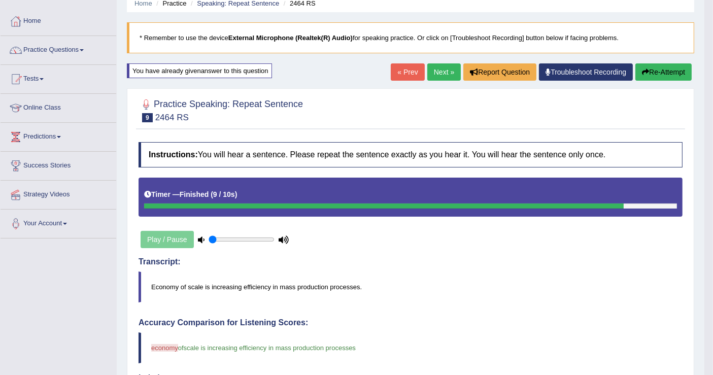
scroll to position [0, 0]
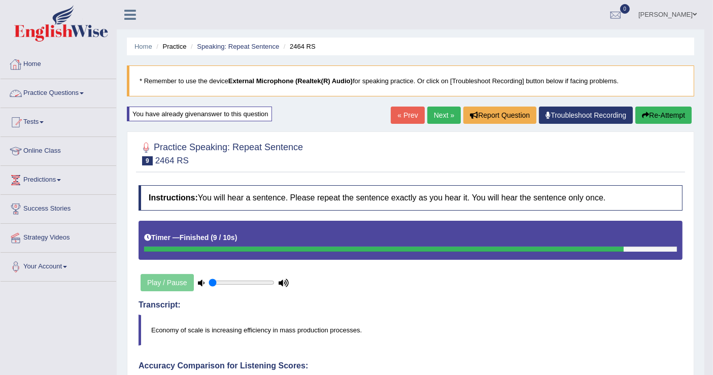
click at [71, 92] on link "Practice Questions" at bounding box center [59, 91] width 116 height 25
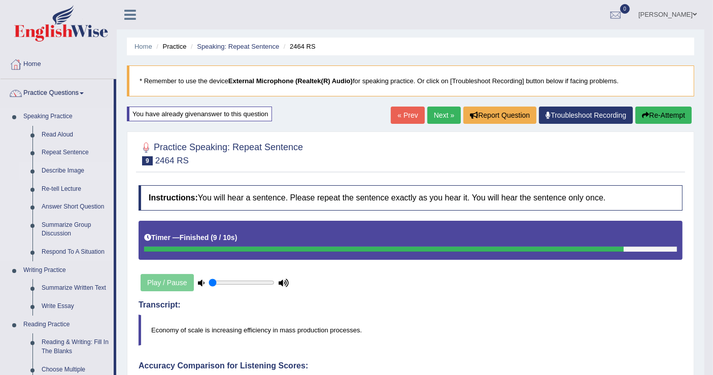
click at [72, 172] on link "Describe Image" at bounding box center [75, 171] width 77 height 18
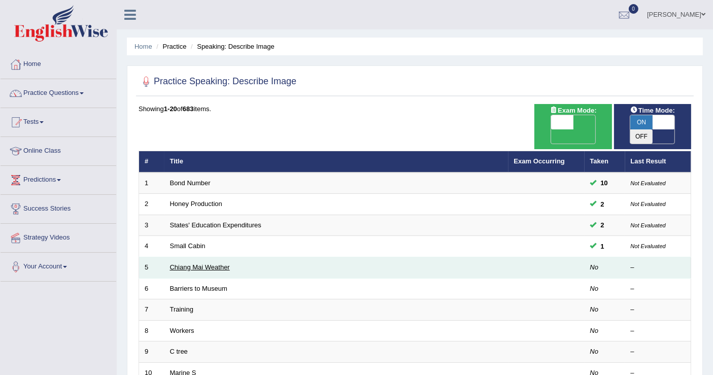
click at [219, 263] on link "Chiang Mai Weather" at bounding box center [200, 267] width 60 height 8
click at [230, 257] on td "Chiang Mai Weather" at bounding box center [336, 267] width 344 height 21
click at [224, 263] on link "Chiang Mai Weather" at bounding box center [200, 267] width 60 height 8
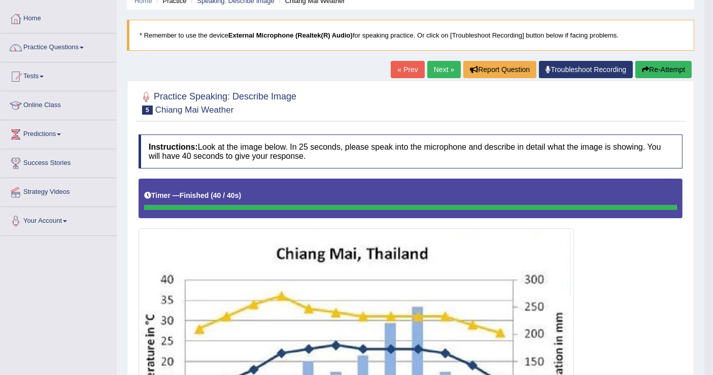
scroll to position [29, 0]
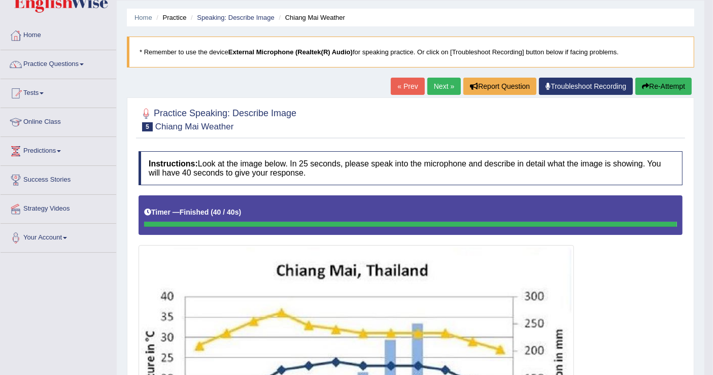
click at [666, 86] on button "Re-Attempt" at bounding box center [663, 86] width 56 height 17
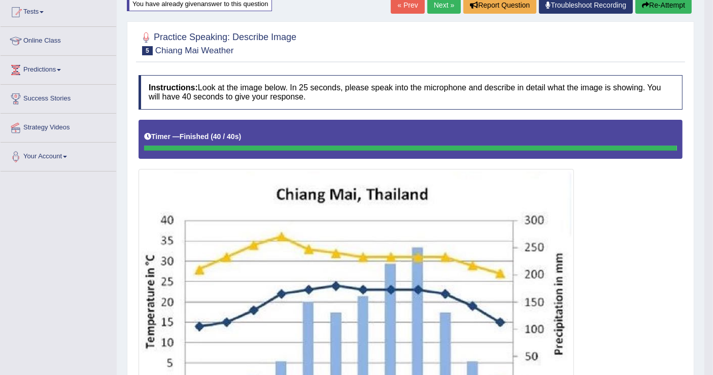
scroll to position [68, 0]
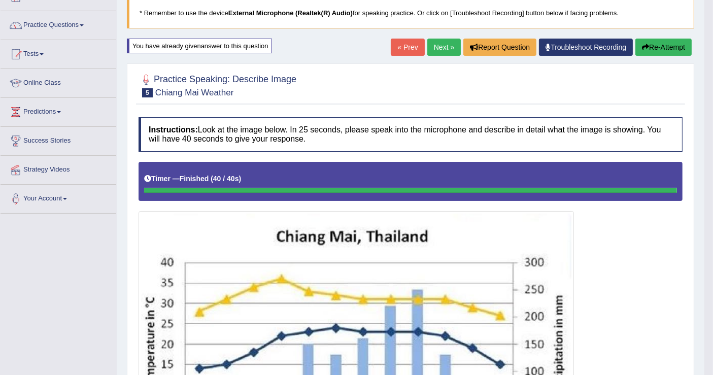
click at [440, 42] on link "Next »" at bounding box center [443, 47] width 33 height 17
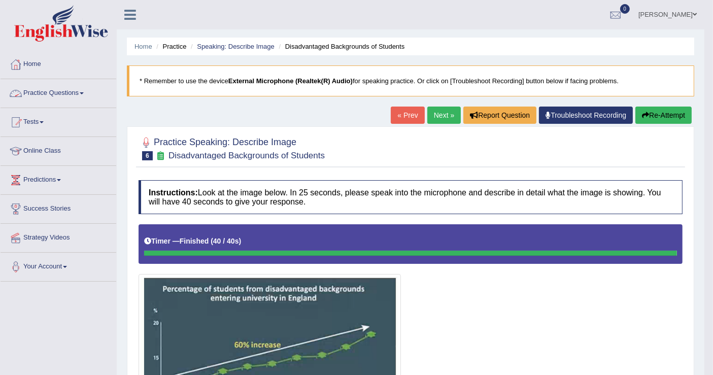
click at [66, 91] on link "Practice Questions" at bounding box center [59, 91] width 116 height 25
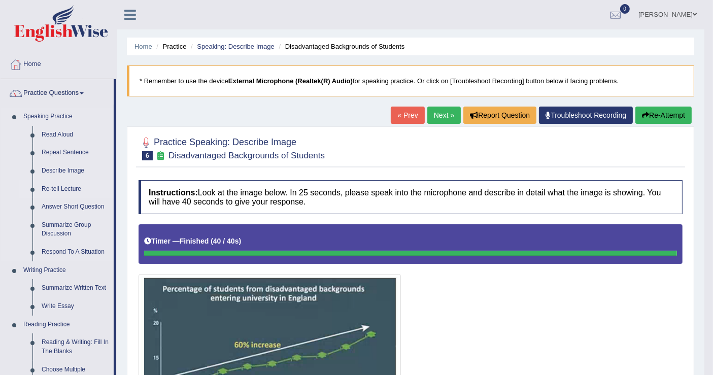
click at [67, 189] on link "Re-tell Lecture" at bounding box center [75, 189] width 77 height 18
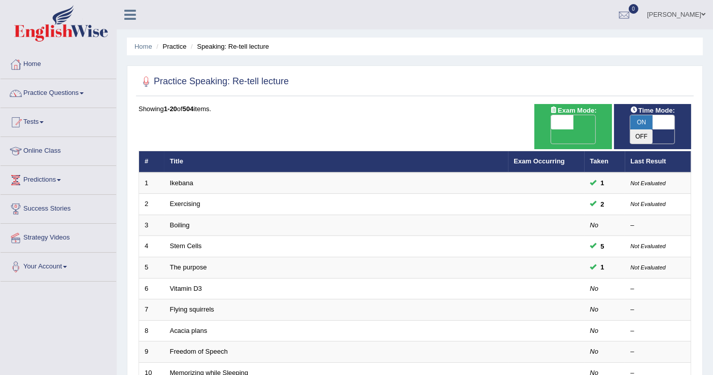
click at [698, 14] on link "[PERSON_NAME]" at bounding box center [676, 13] width 74 height 26
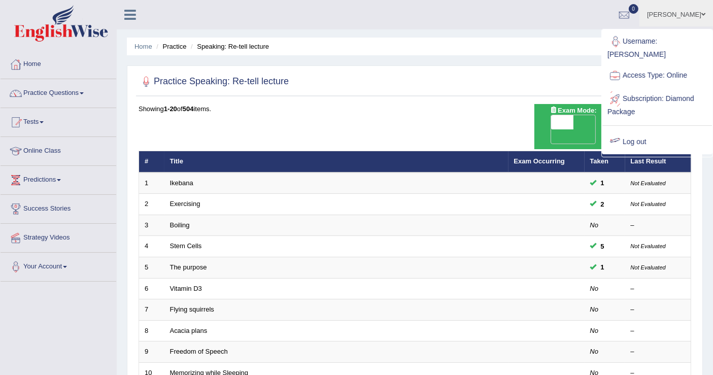
click at [642, 130] on link "Log out" at bounding box center [657, 141] width 110 height 23
